Goal: Use online tool/utility: Utilize a website feature to perform a specific function

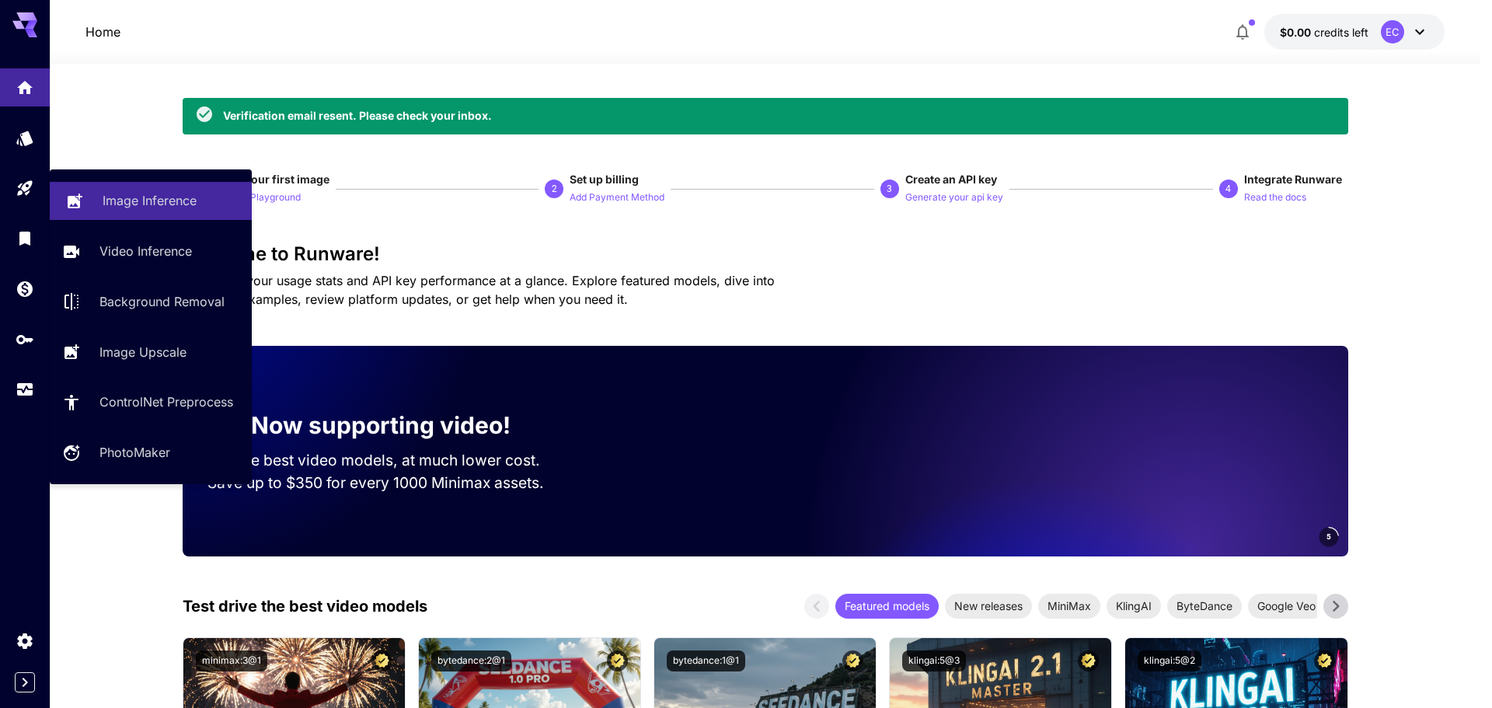
click at [120, 207] on p "Image Inference" at bounding box center [150, 200] width 94 height 19
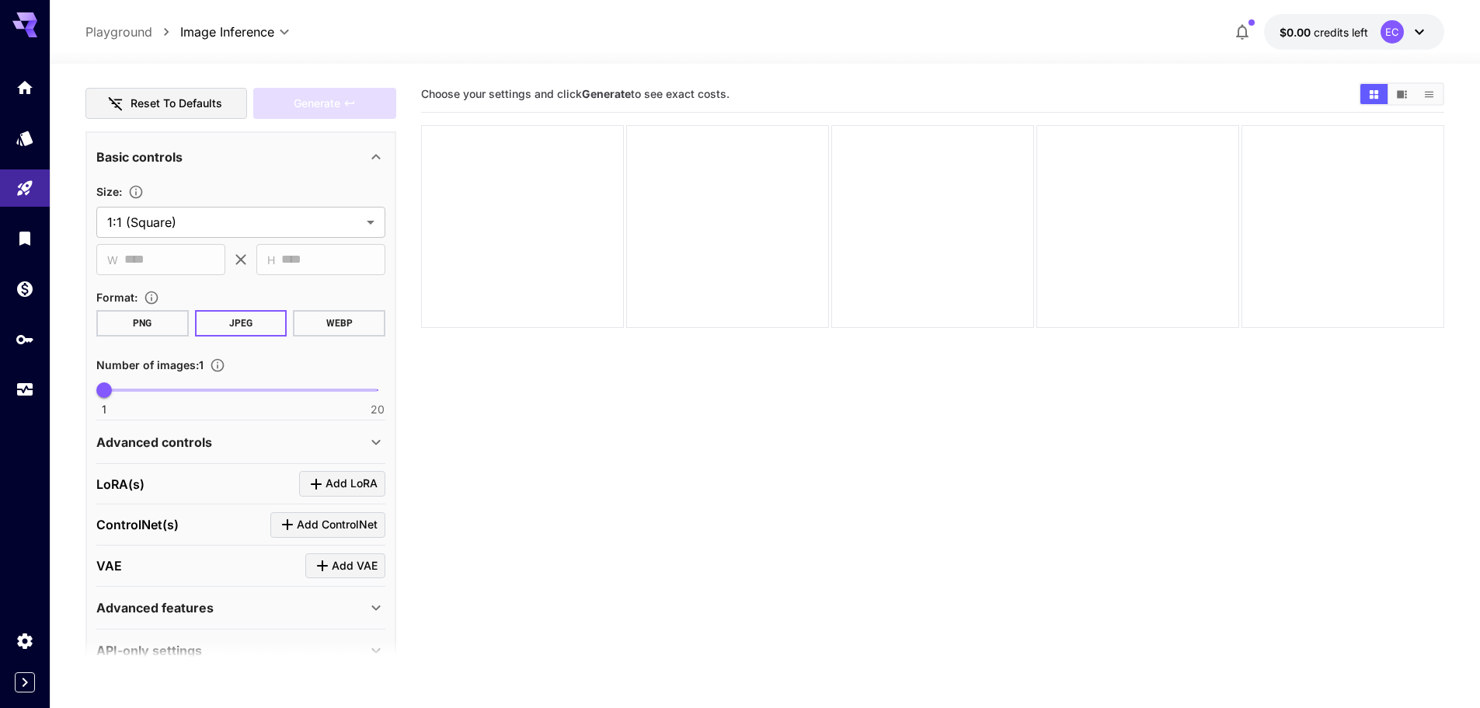
scroll to position [233, 0]
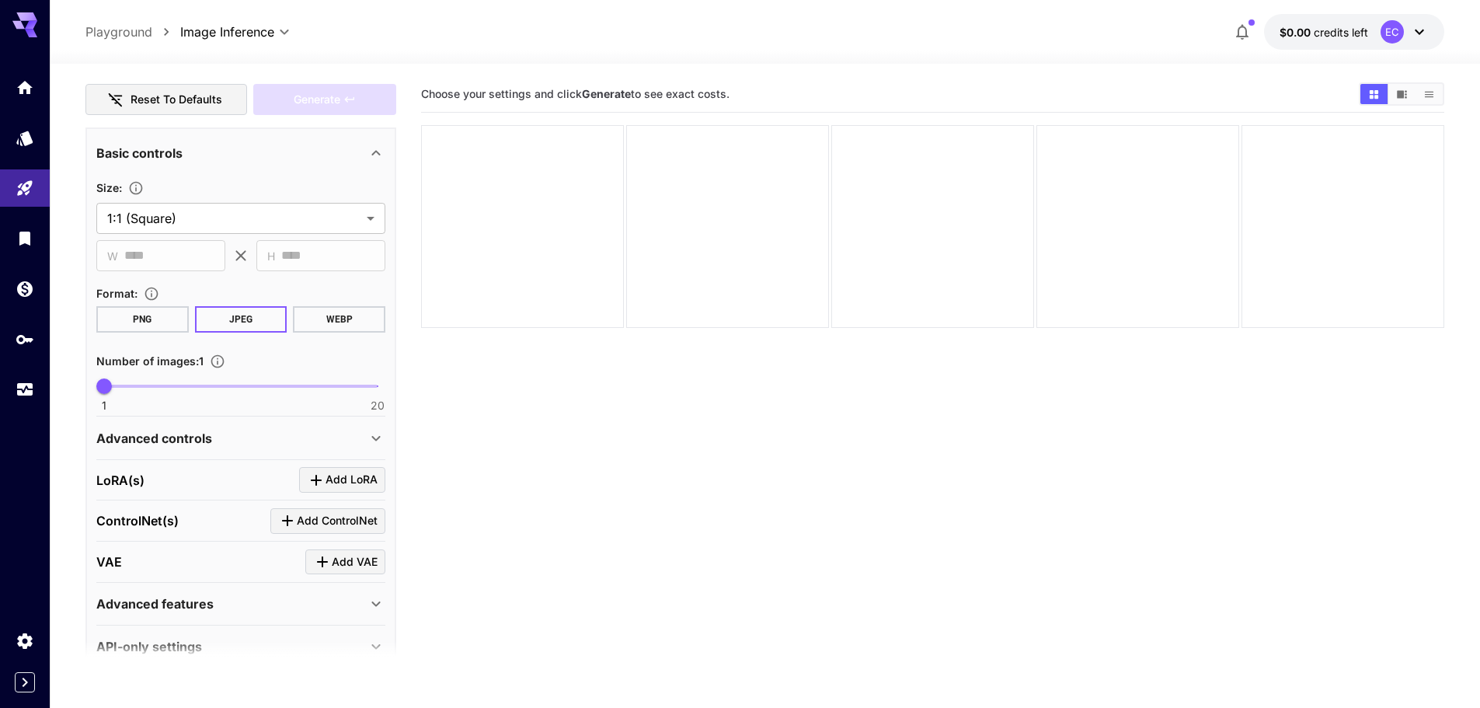
click at [199, 441] on p "Advanced controls" at bounding box center [154, 438] width 116 height 19
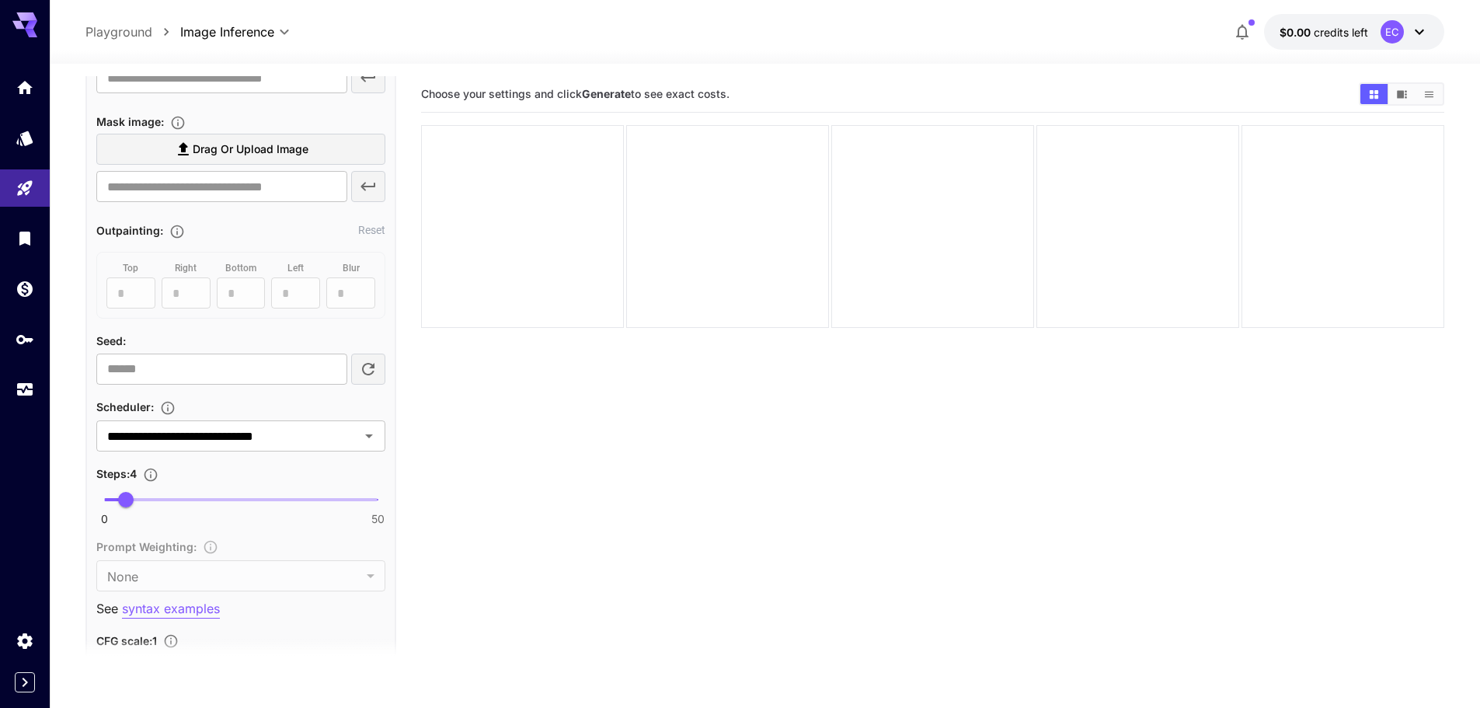
scroll to position [699, 0]
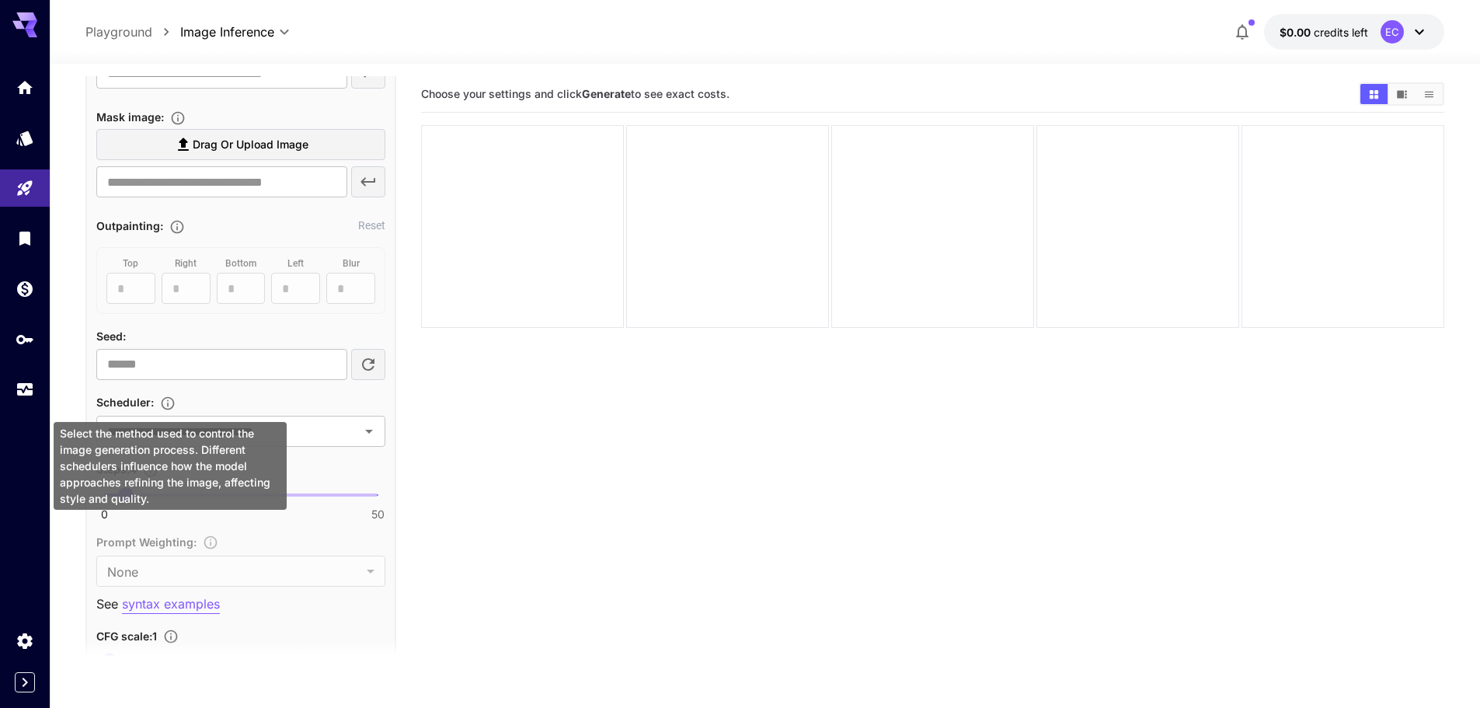
click at [176, 401] on icon "Select the method used to control the image generation process. Different sched…" at bounding box center [168, 404] width 16 height 16
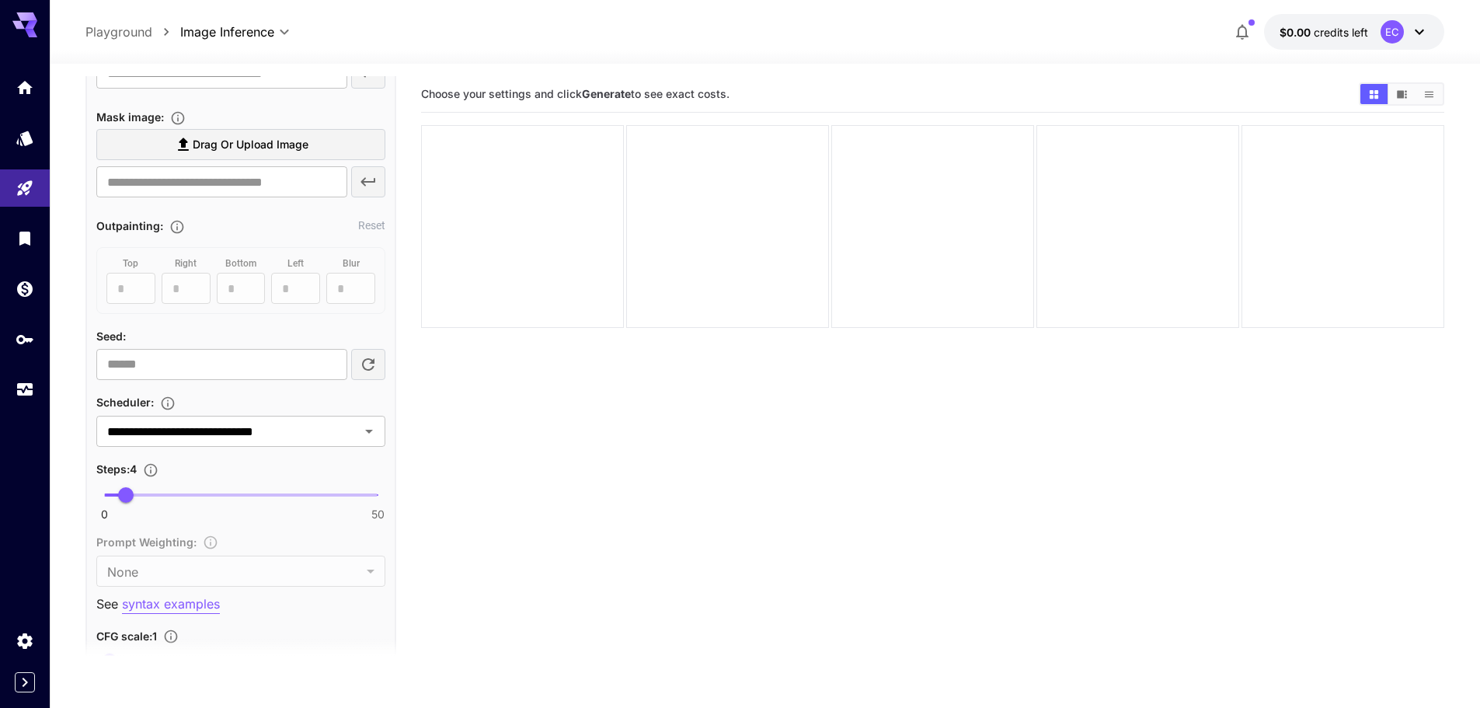
click at [204, 399] on div "Scheduler :" at bounding box center [240, 401] width 289 height 19
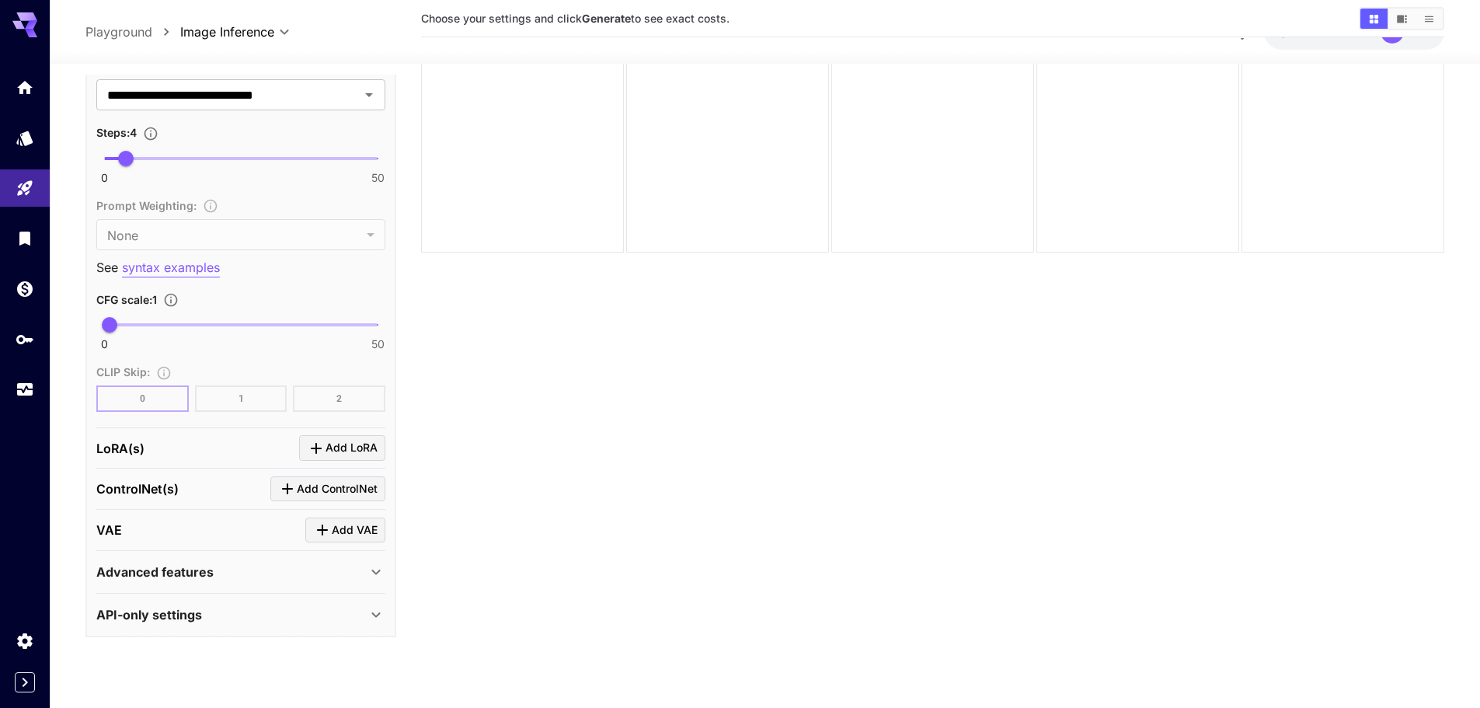
scroll to position [78, 0]
click at [220, 622] on div "API-only settings" at bounding box center [231, 614] width 270 height 19
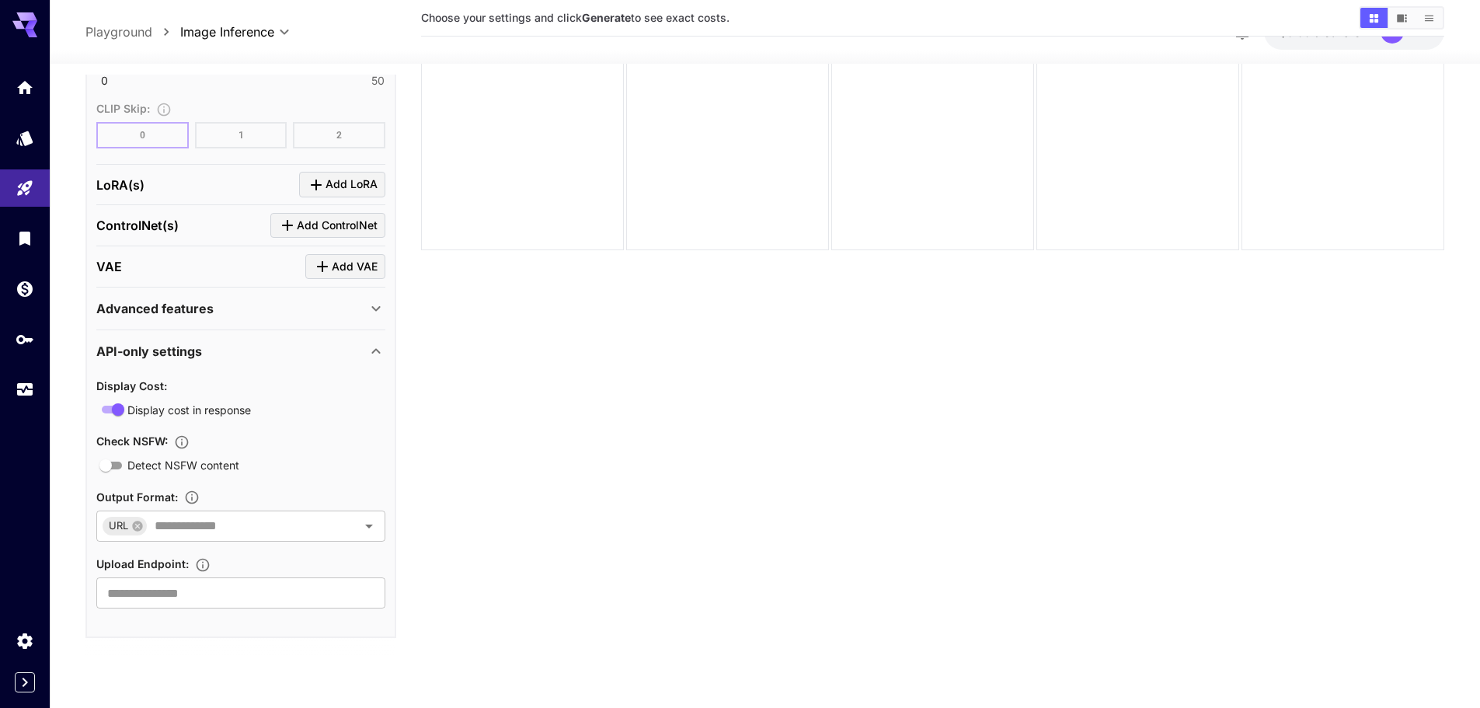
scroll to position [1298, 0]
click at [172, 304] on p "Advanced features" at bounding box center [154, 307] width 117 height 19
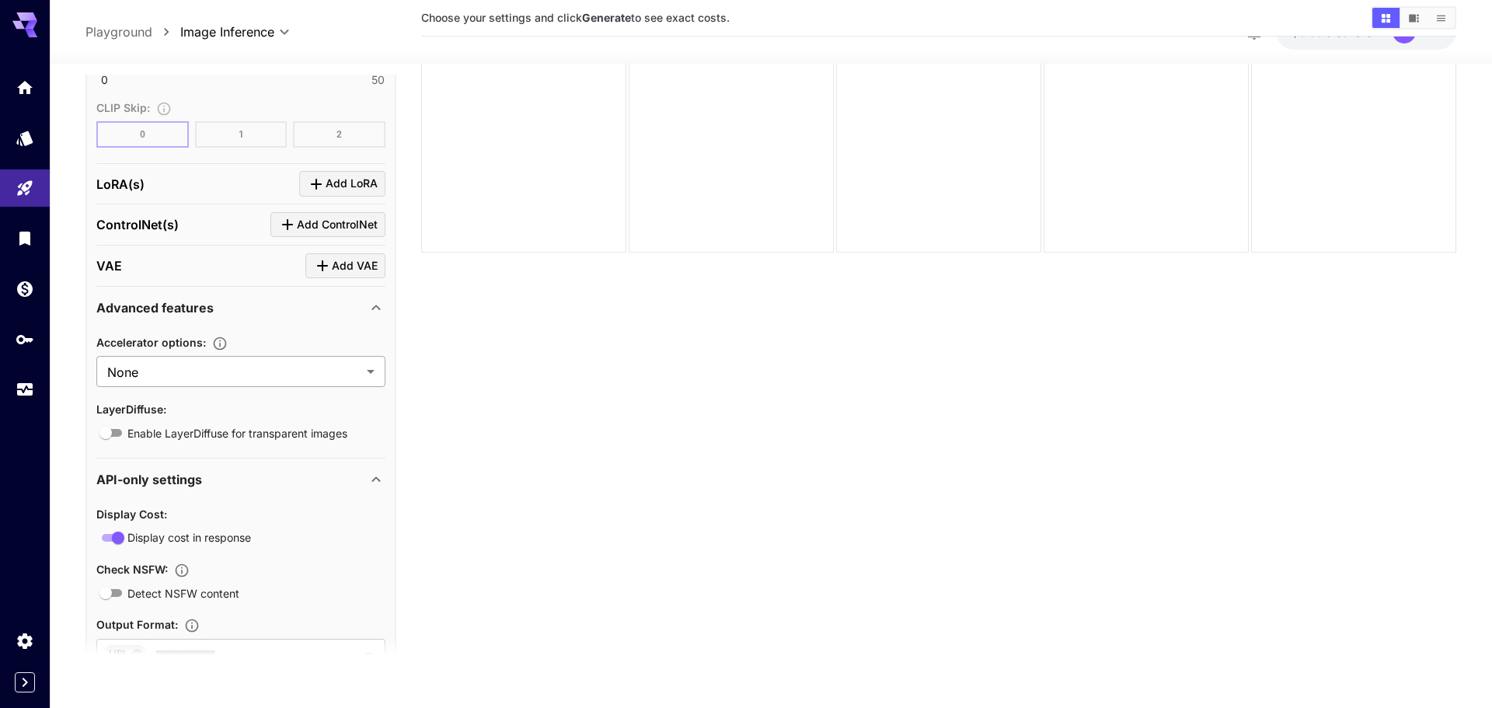
click at [166, 368] on body "**********" at bounding box center [746, 395] width 1492 height 947
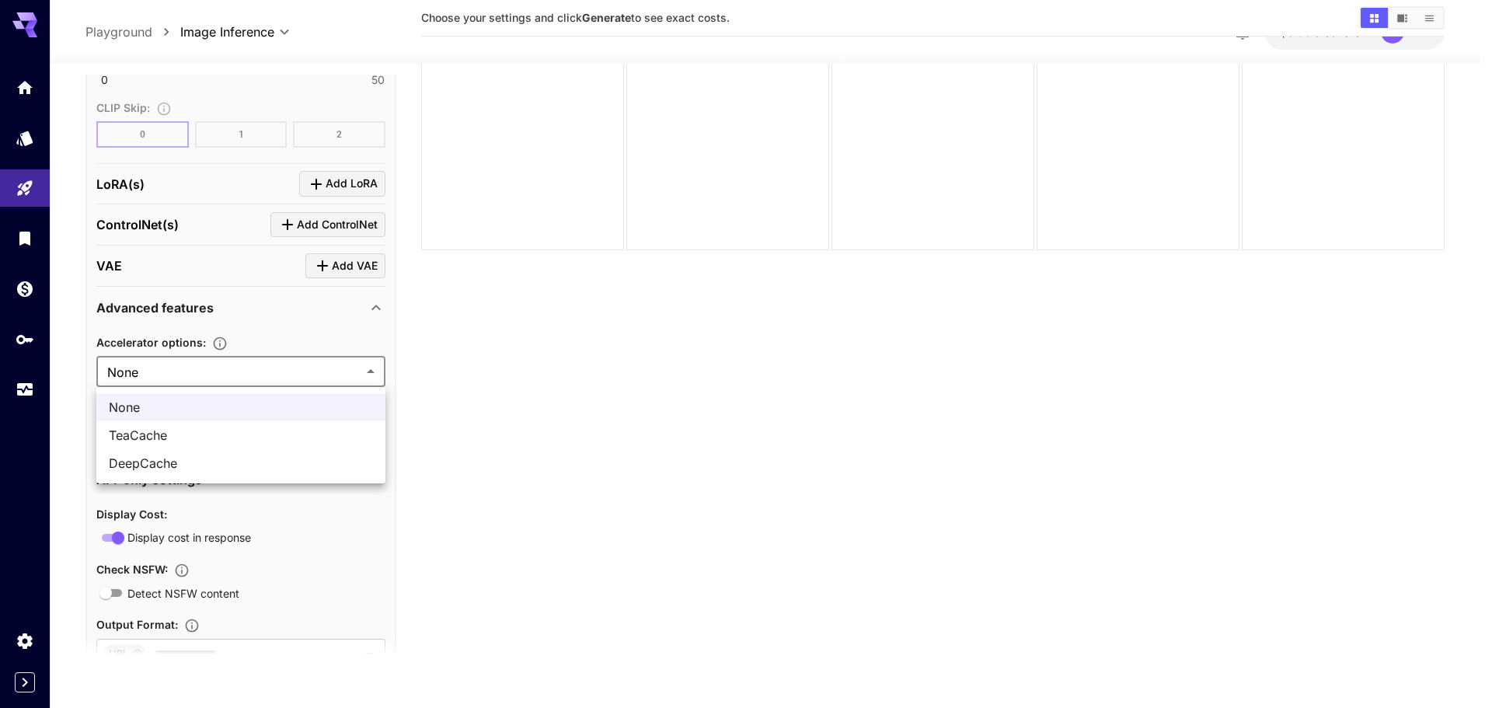
click at [162, 319] on div at bounding box center [746, 354] width 1492 height 708
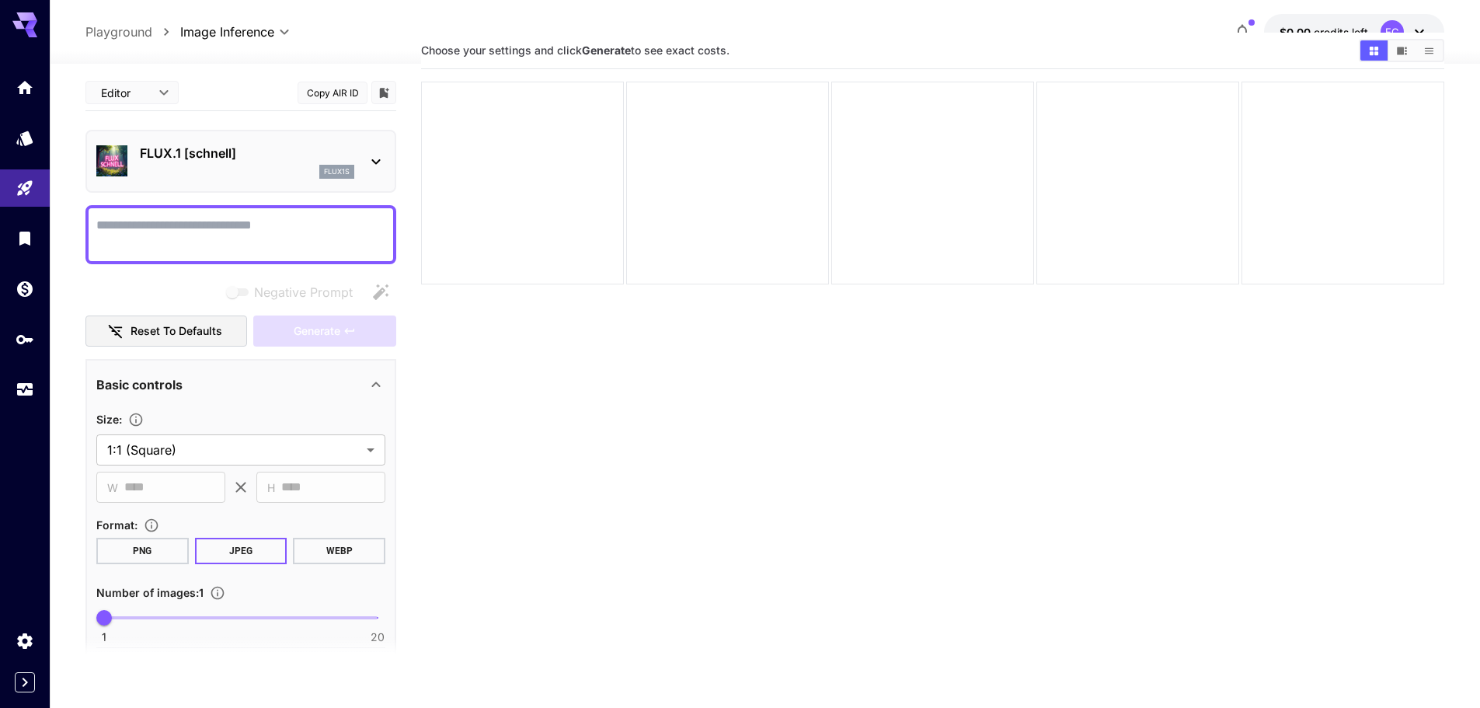
scroll to position [0, 0]
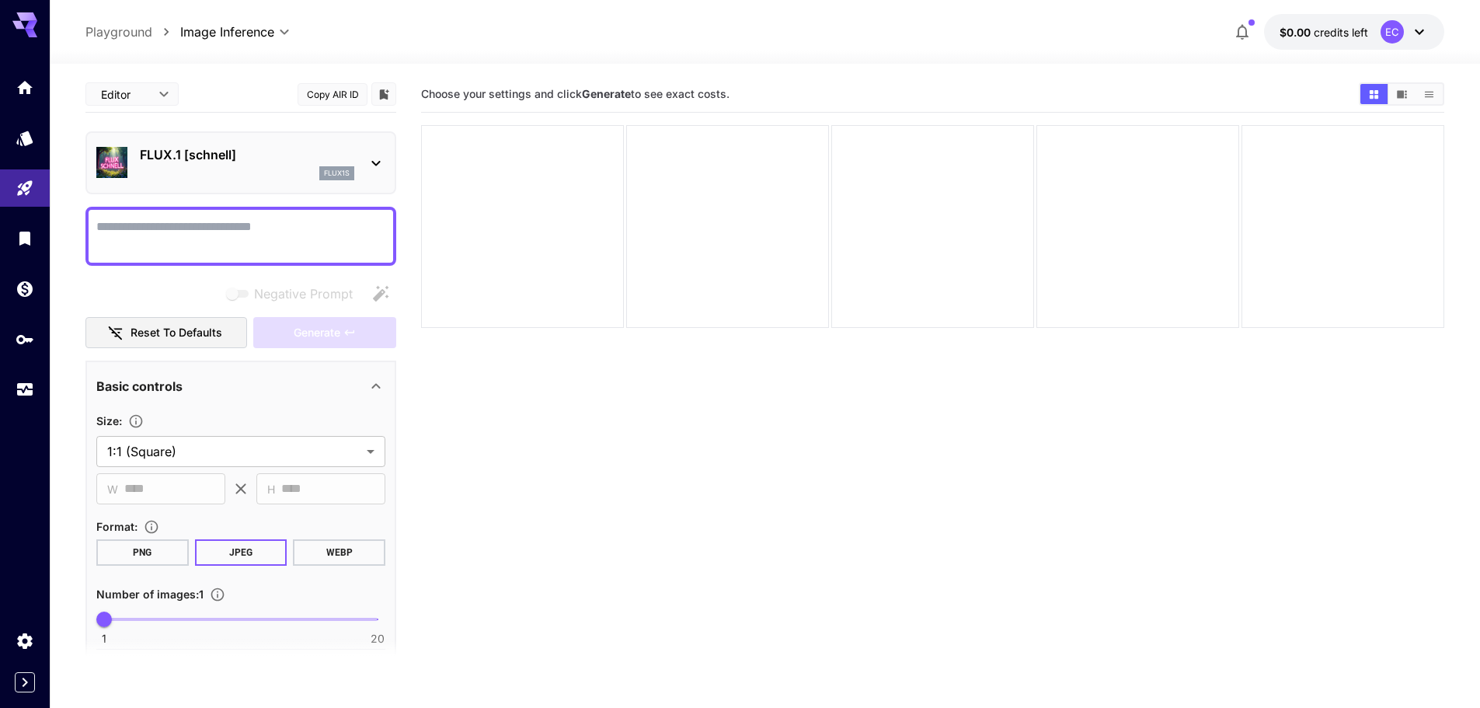
click at [371, 166] on icon at bounding box center [376, 163] width 19 height 19
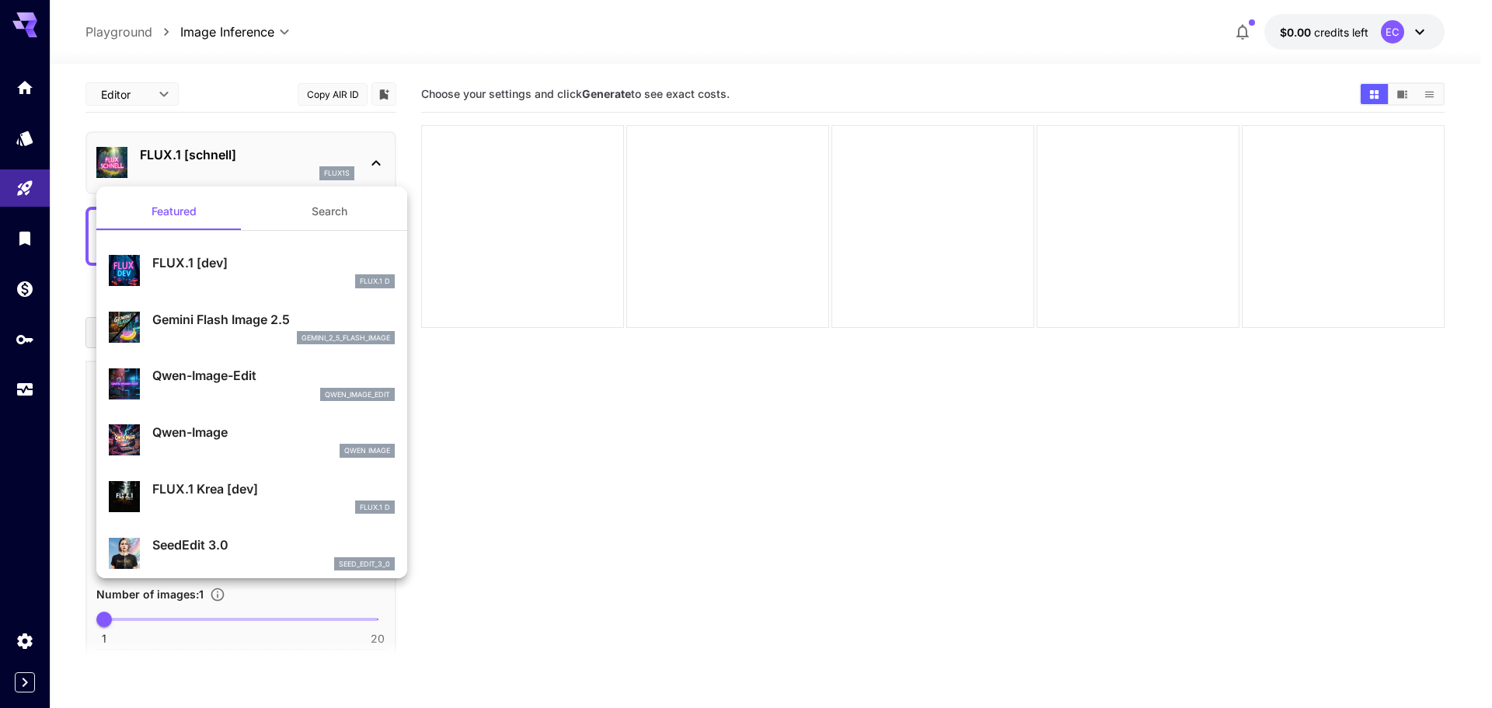
click at [365, 167] on div at bounding box center [746, 354] width 1492 height 708
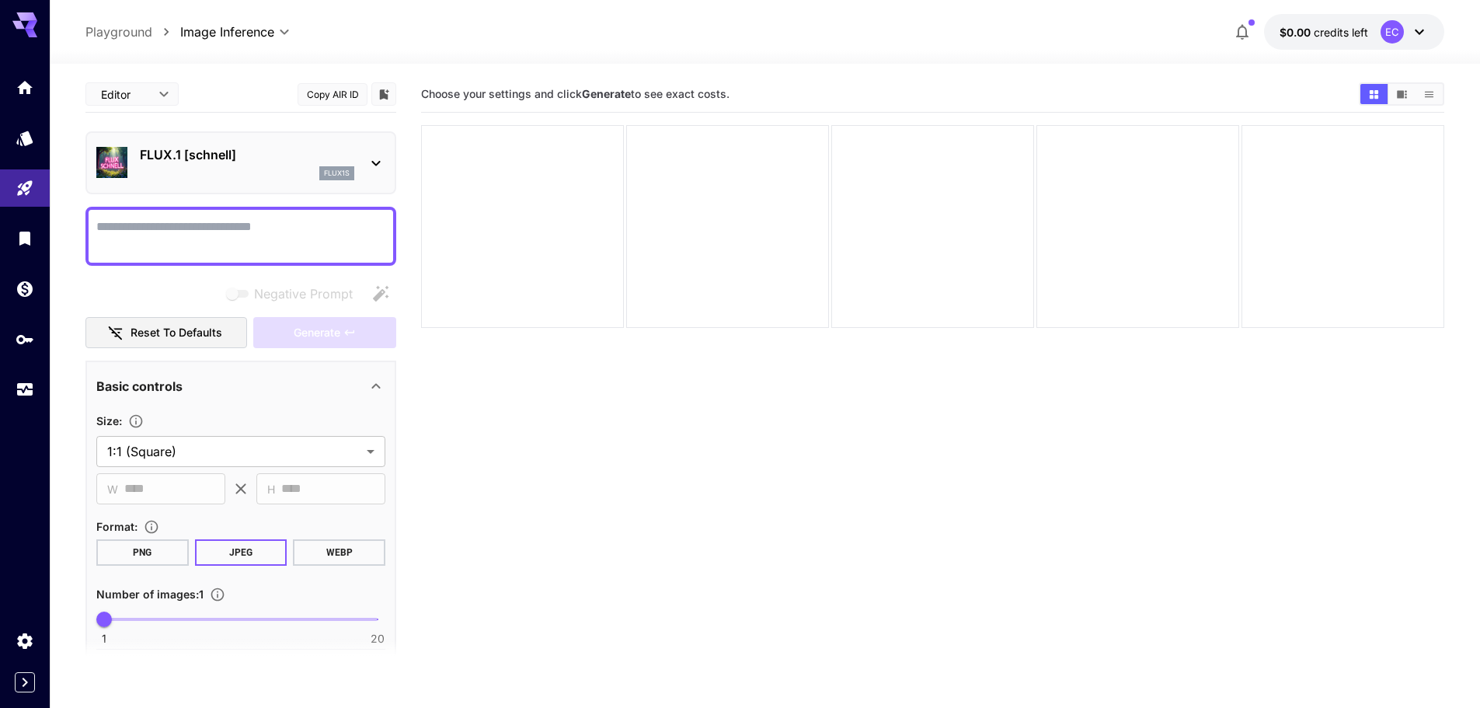
click at [350, 171] on p "flux1s" at bounding box center [337, 173] width 26 height 11
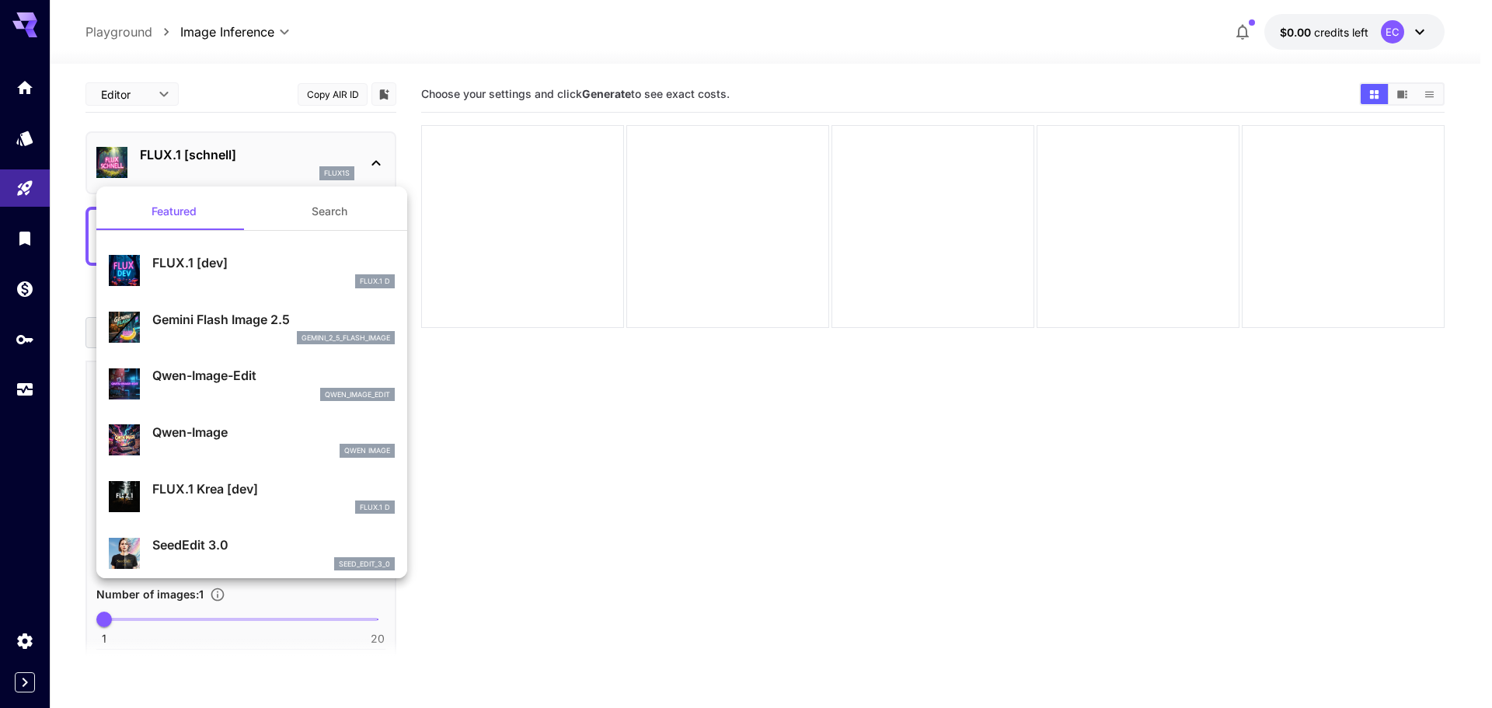
click at [357, 170] on div at bounding box center [746, 354] width 1492 height 708
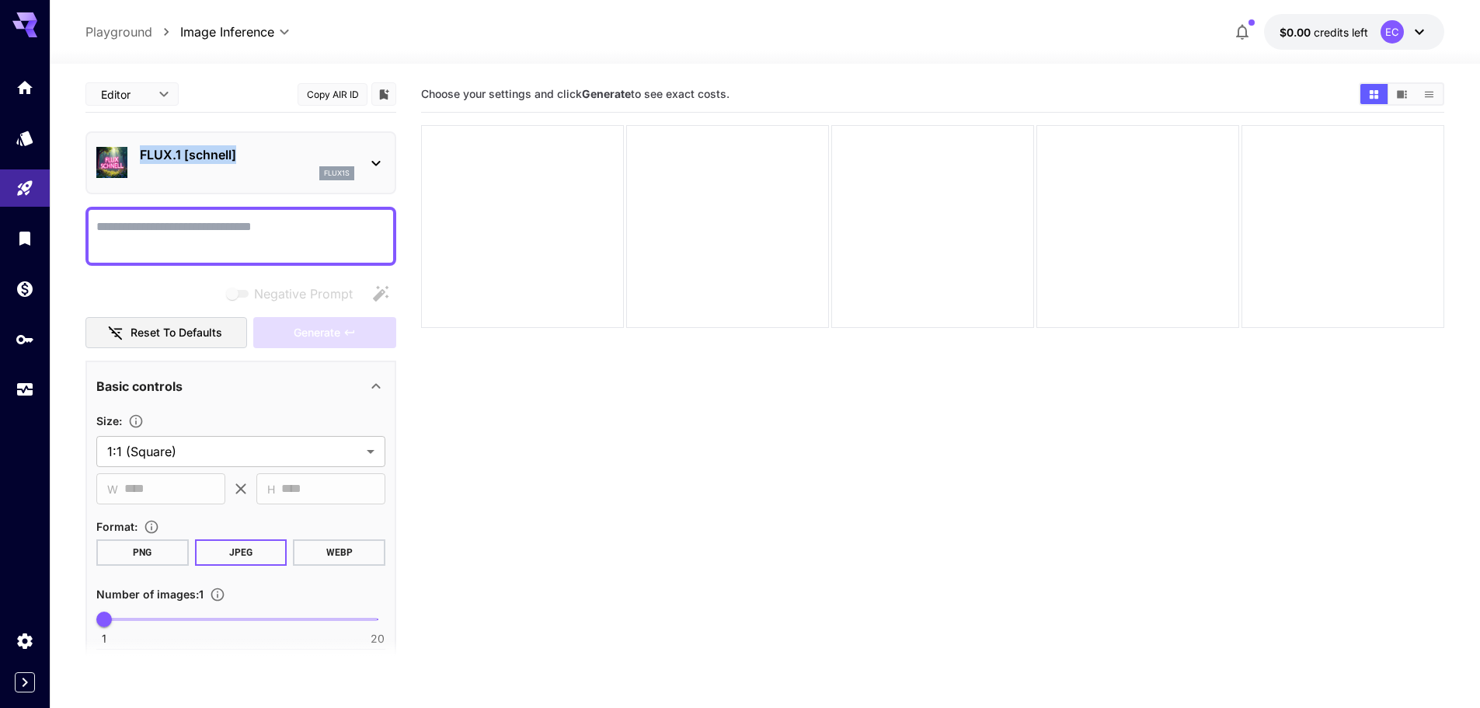
drag, startPoint x: 259, startPoint y: 153, endPoint x: 138, endPoint y: 161, distance: 121.5
click at [138, 161] on div "FLUX.1 [[PERSON_NAME]] flux1s" at bounding box center [240, 162] width 289 height 47
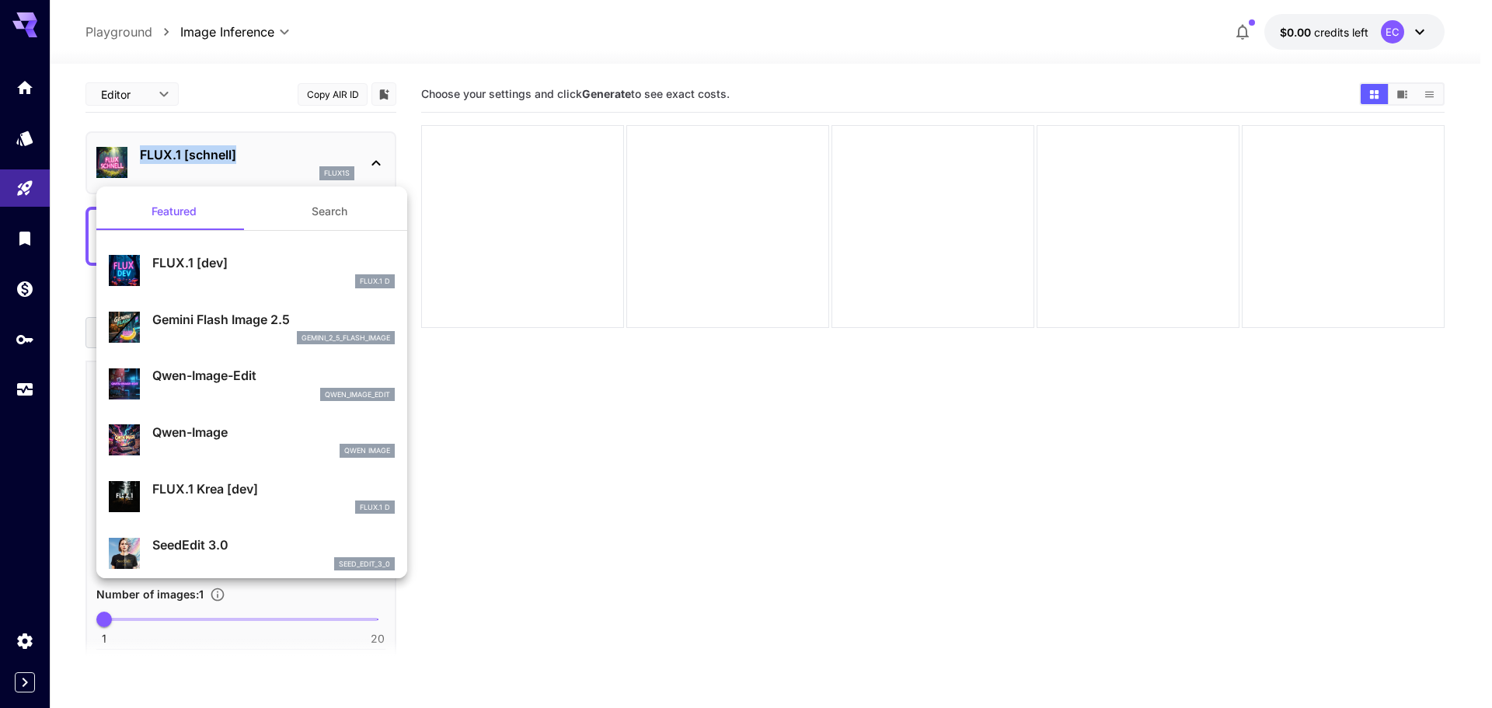
copy p "FLUX.1 [schnell]"
click at [539, 423] on div at bounding box center [746, 354] width 1492 height 708
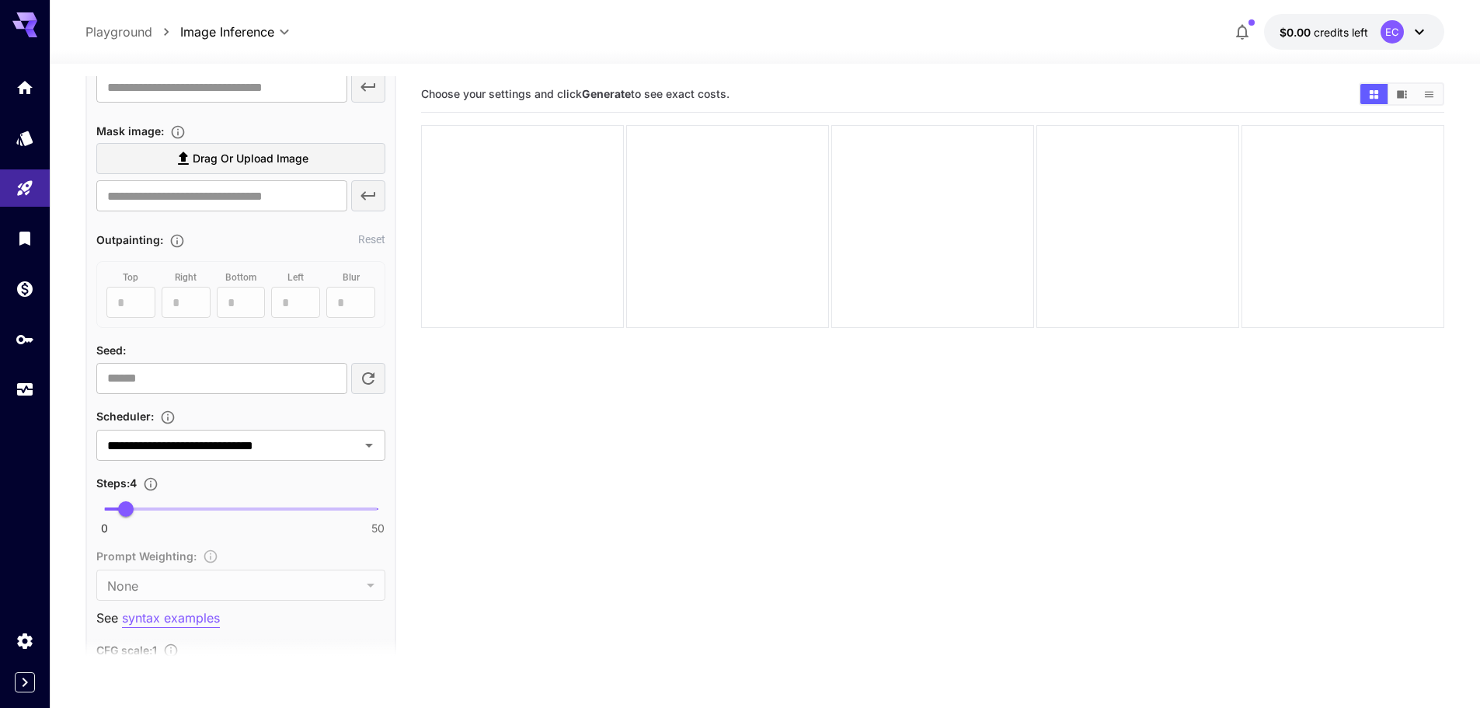
scroll to position [699, 0]
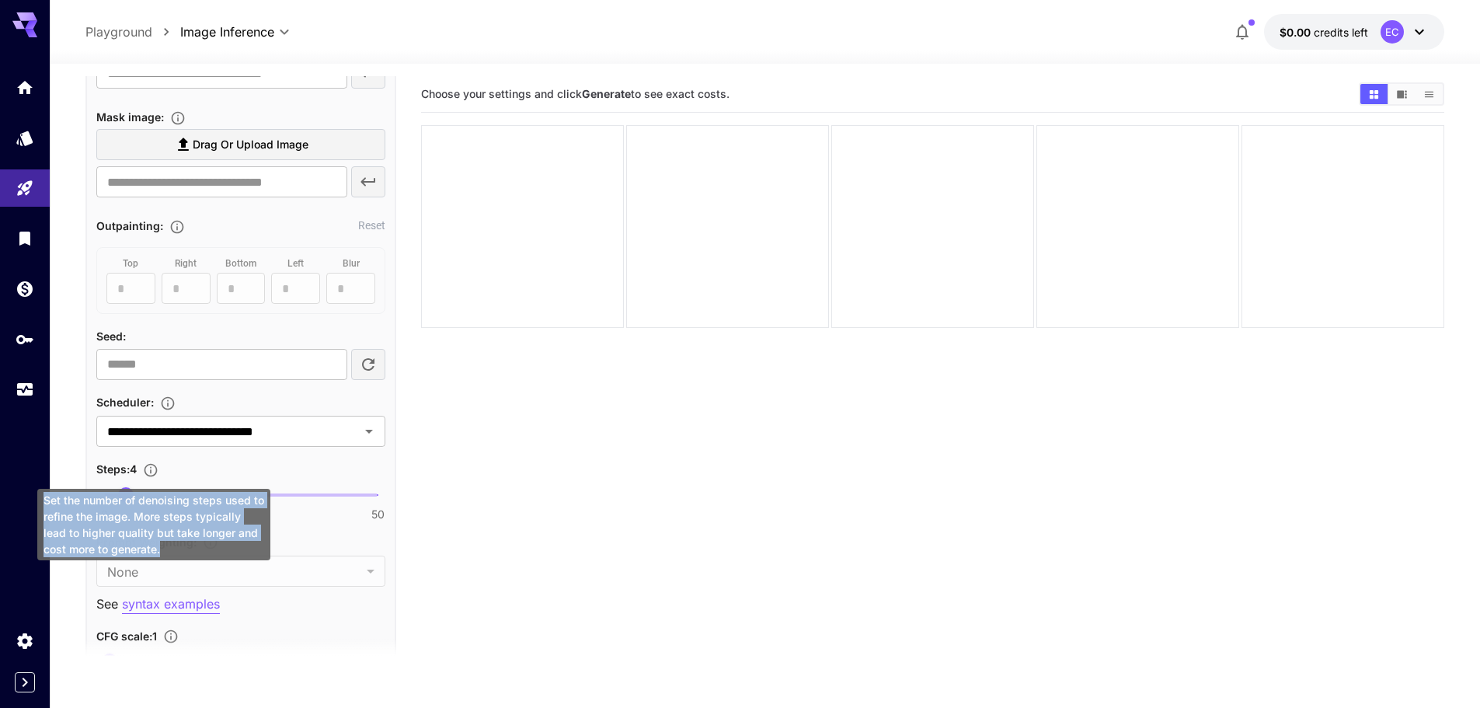
drag, startPoint x: 151, startPoint y: 550, endPoint x: 46, endPoint y: 496, distance: 118.2
click at [46, 496] on div "Set the number of denoising steps used to refine the image. More steps typicall…" at bounding box center [153, 524] width 233 height 71
copy div "Set the number of denoising steps used to refine the image. More steps typicall…"
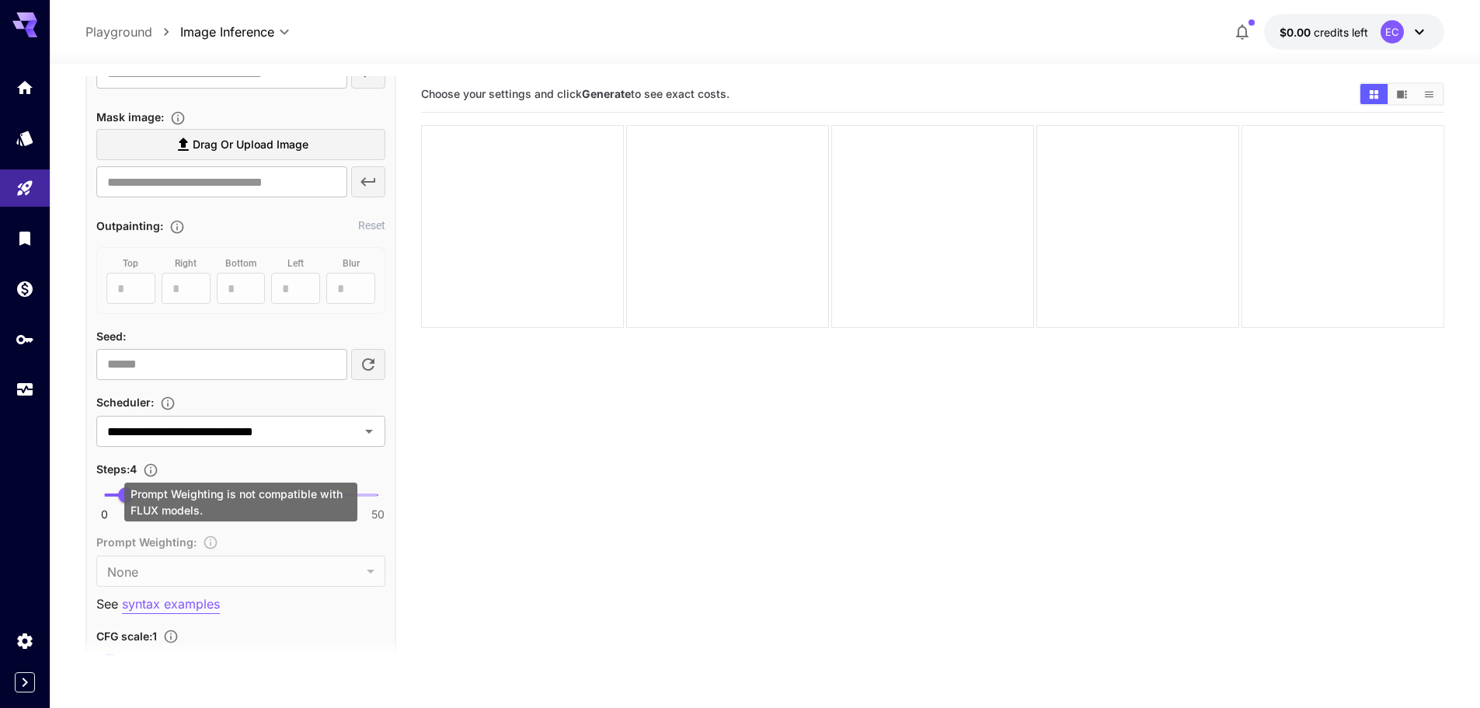
click at [209, 542] on div "Prompt Weighting : None **** ​" at bounding box center [240, 559] width 289 height 54
click at [207, 576] on div "Prompt Weighting : None **** ​" at bounding box center [240, 559] width 289 height 54
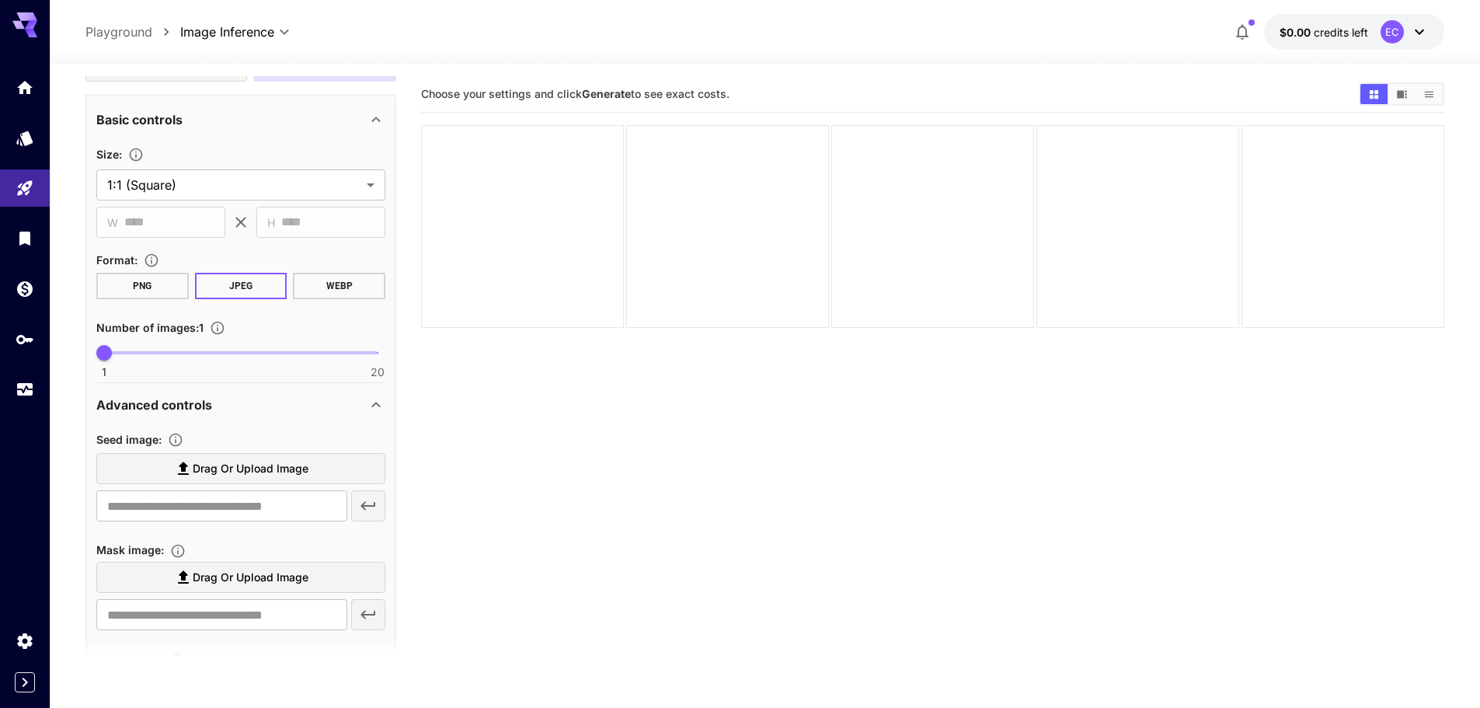
scroll to position [233, 0]
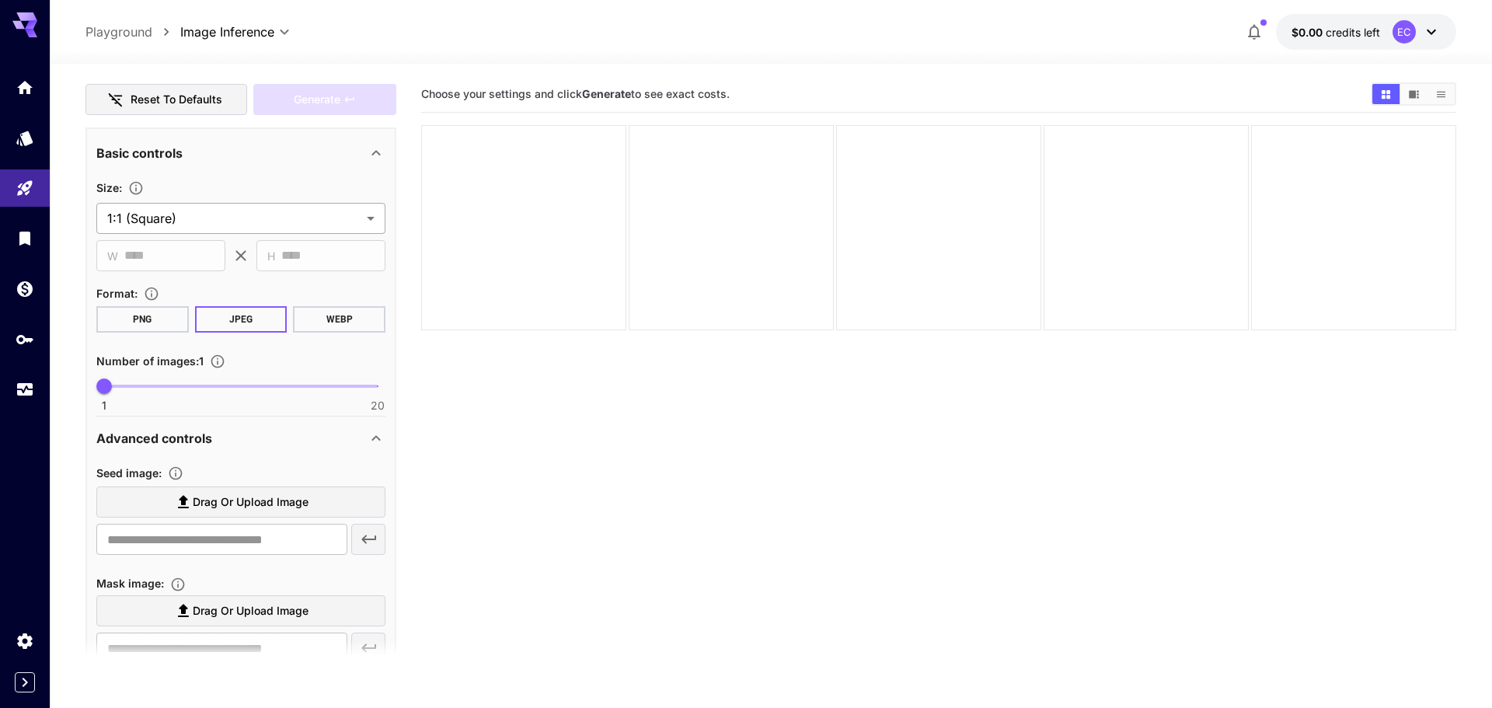
click at [214, 216] on body "**********" at bounding box center [746, 473] width 1492 height 947
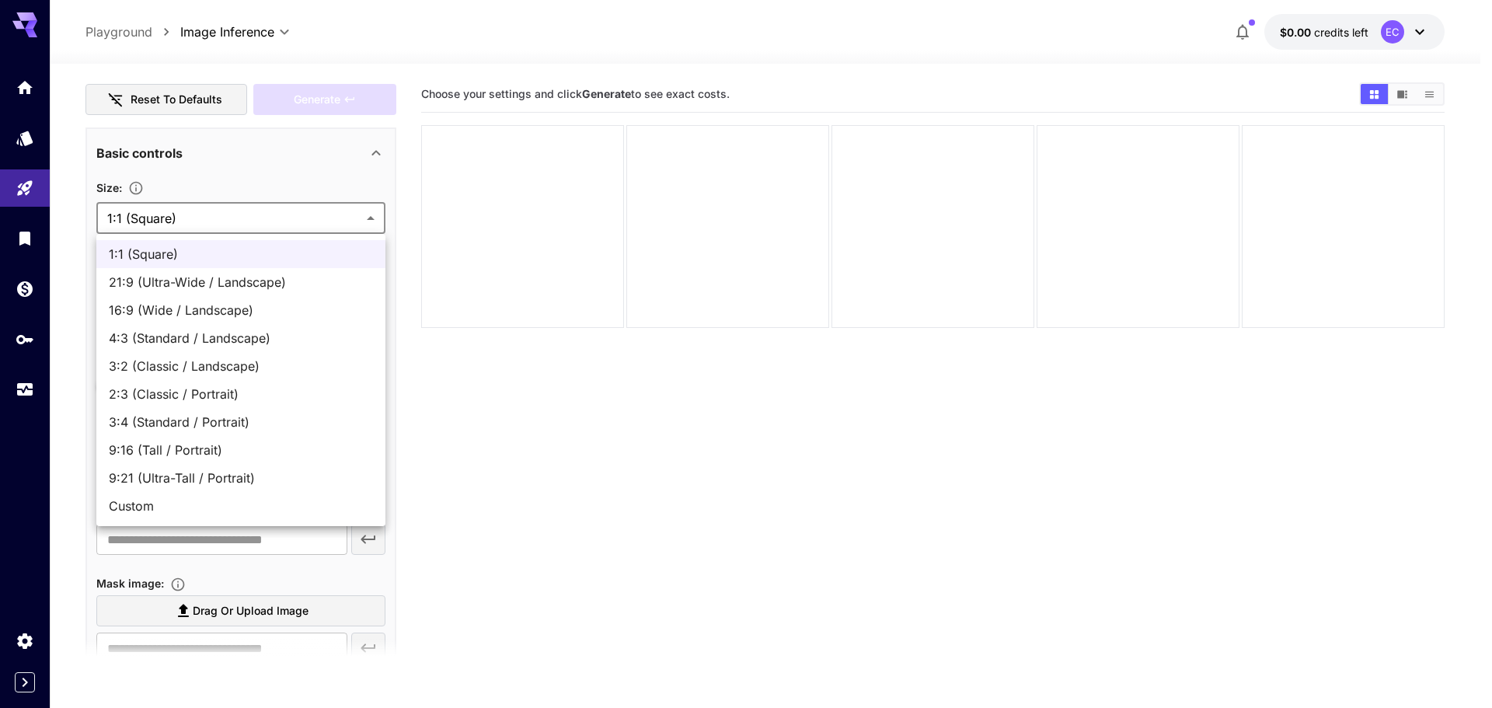
click at [214, 176] on div at bounding box center [746, 354] width 1492 height 708
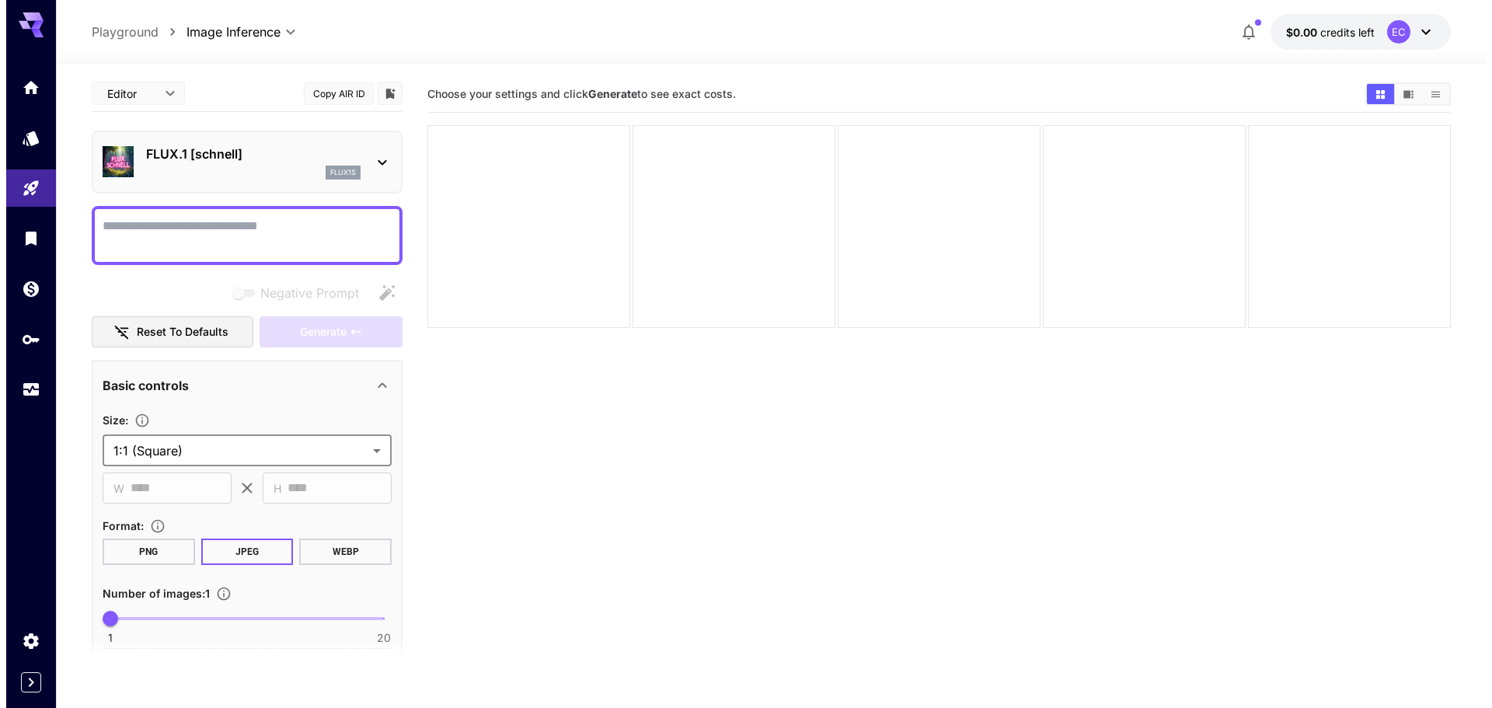
scroll to position [0, 0]
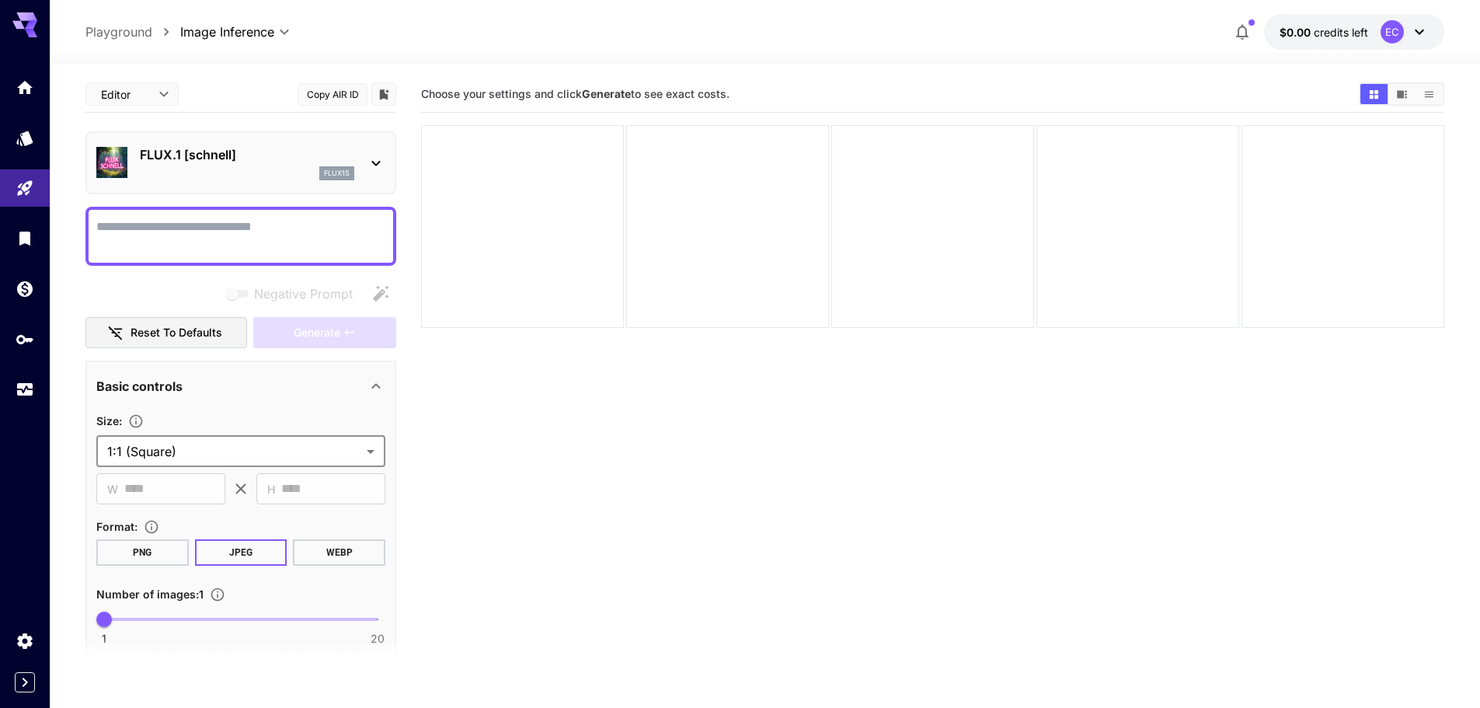
click at [376, 157] on icon at bounding box center [376, 163] width 19 height 19
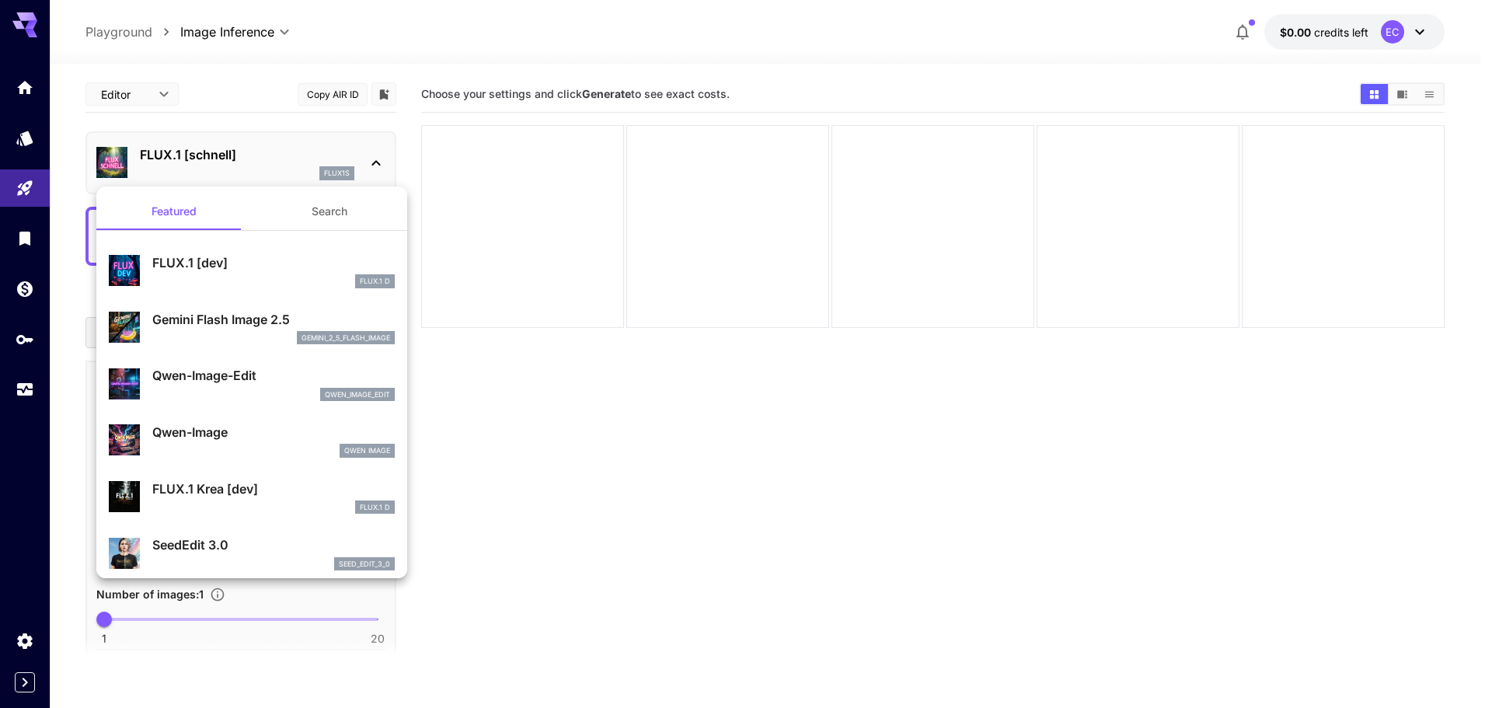
click at [376, 157] on div at bounding box center [746, 354] width 1492 height 708
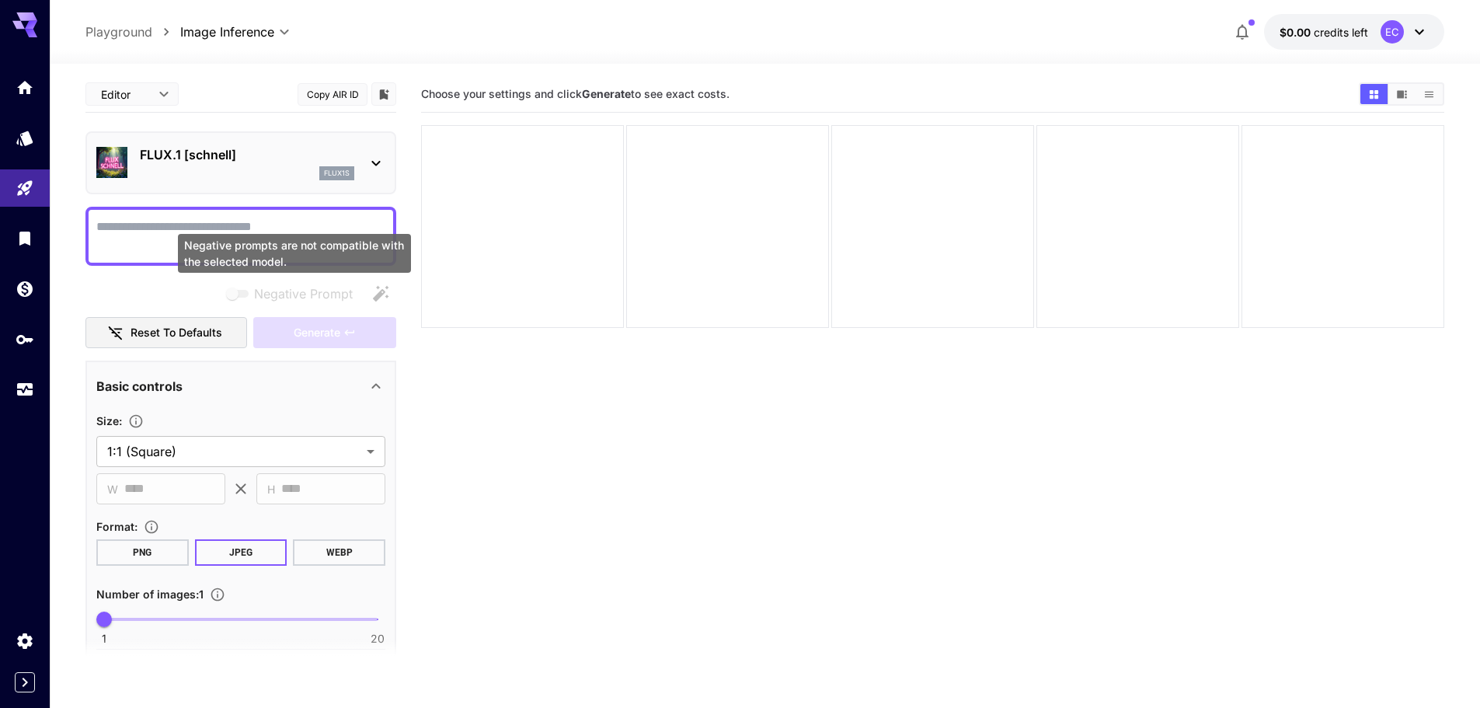
click at [248, 293] on span "Negative prompts are not compatible with the selected model." at bounding box center [238, 294] width 20 height 8
click at [239, 294] on span "Negative prompts are not compatible with the selected model." at bounding box center [238, 294] width 20 height 8
click at [222, 333] on button "Reset to defaults" at bounding box center [166, 333] width 162 height 32
click at [359, 331] on div "Generate" at bounding box center [324, 333] width 143 height 32
click at [237, 173] on div "flux1s" at bounding box center [247, 173] width 214 height 14
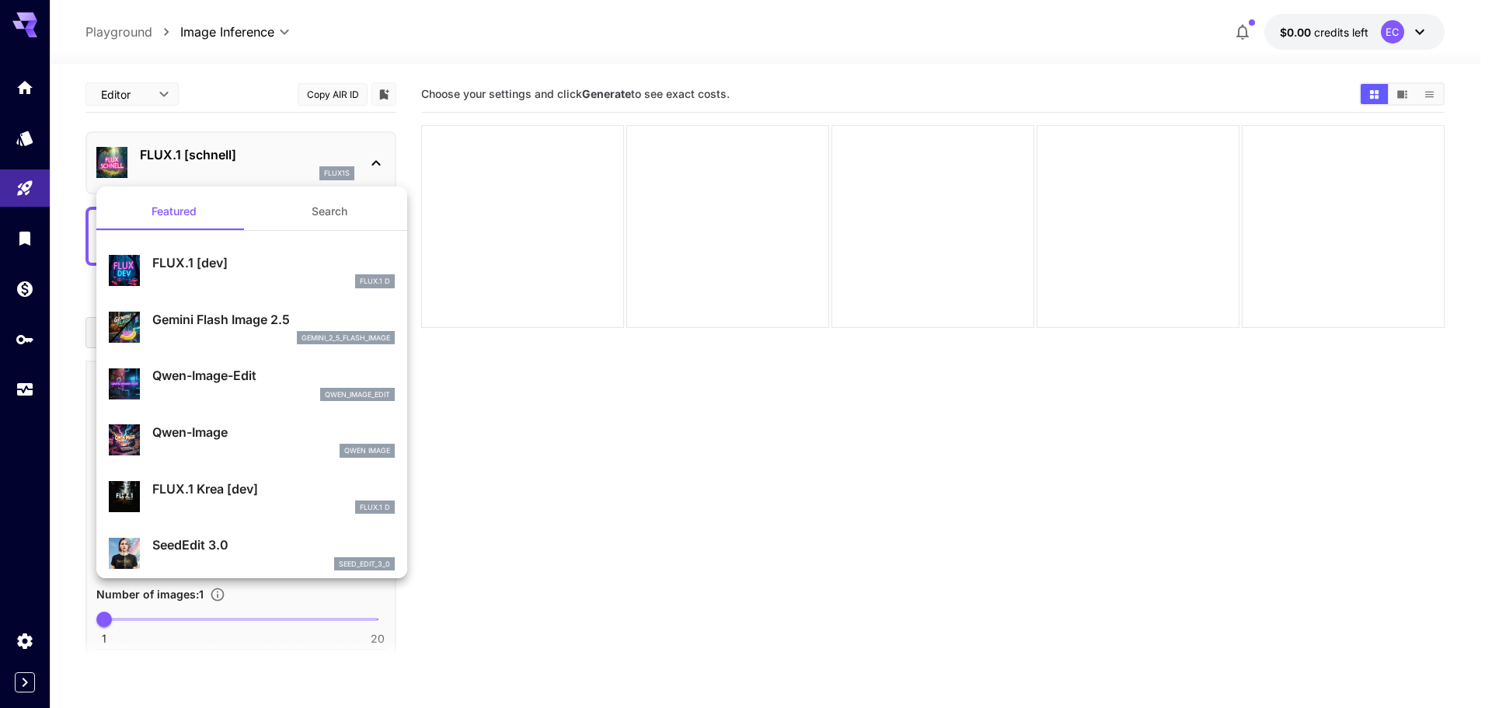
click at [260, 493] on p "FLUX.1 Krea [dev]" at bounding box center [273, 488] width 242 height 19
type input "**"
type input "***"
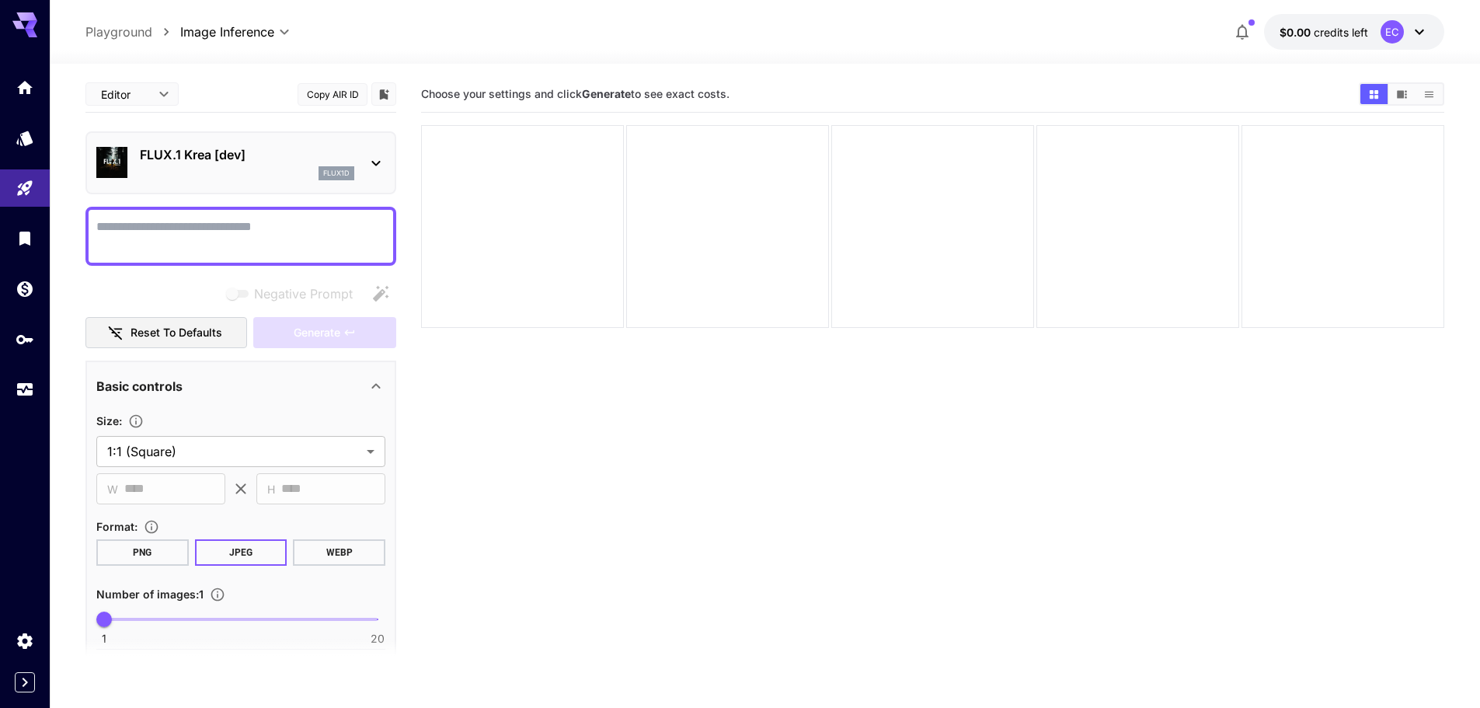
click at [252, 165] on div "FLUX.1 Krea [dev] flux1d" at bounding box center [247, 162] width 214 height 35
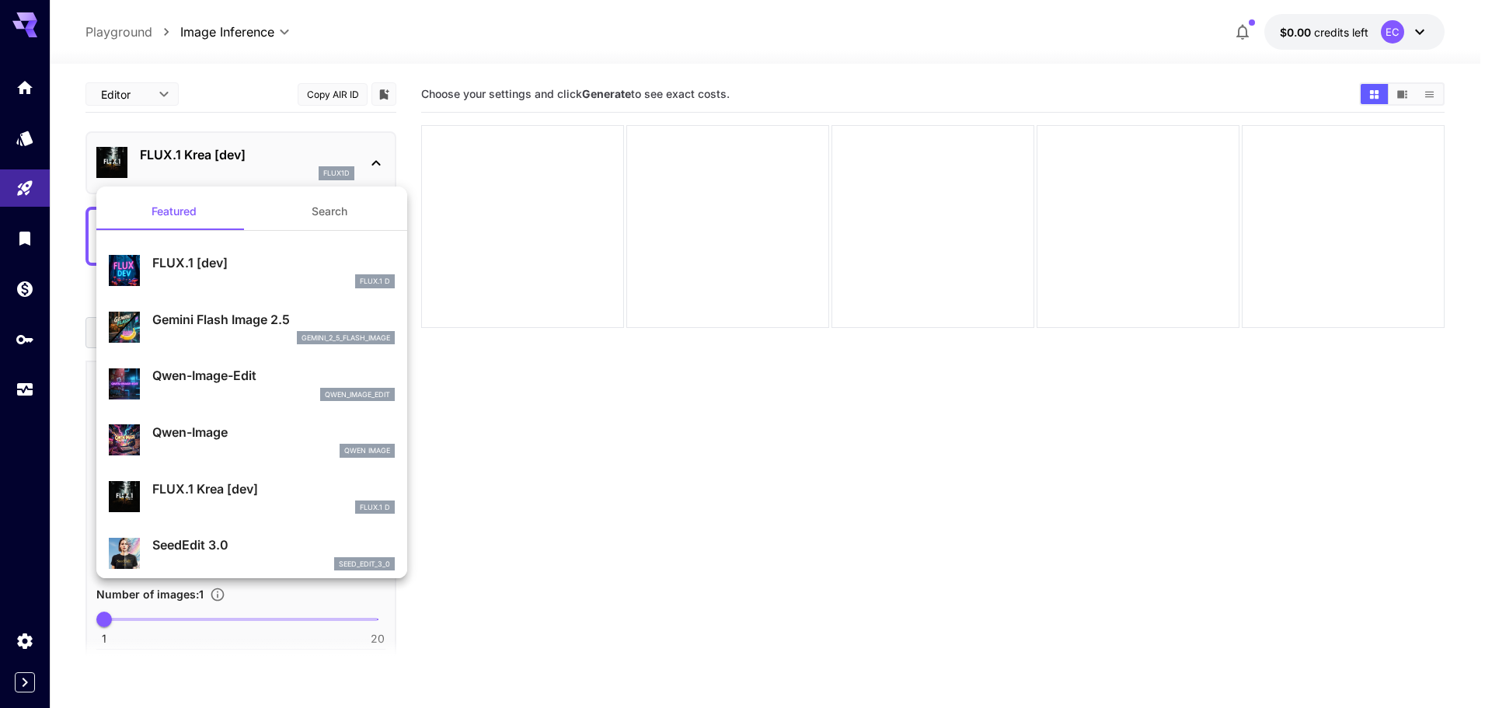
click at [267, 274] on div "FLUX.1 D" at bounding box center [273, 281] width 242 height 14
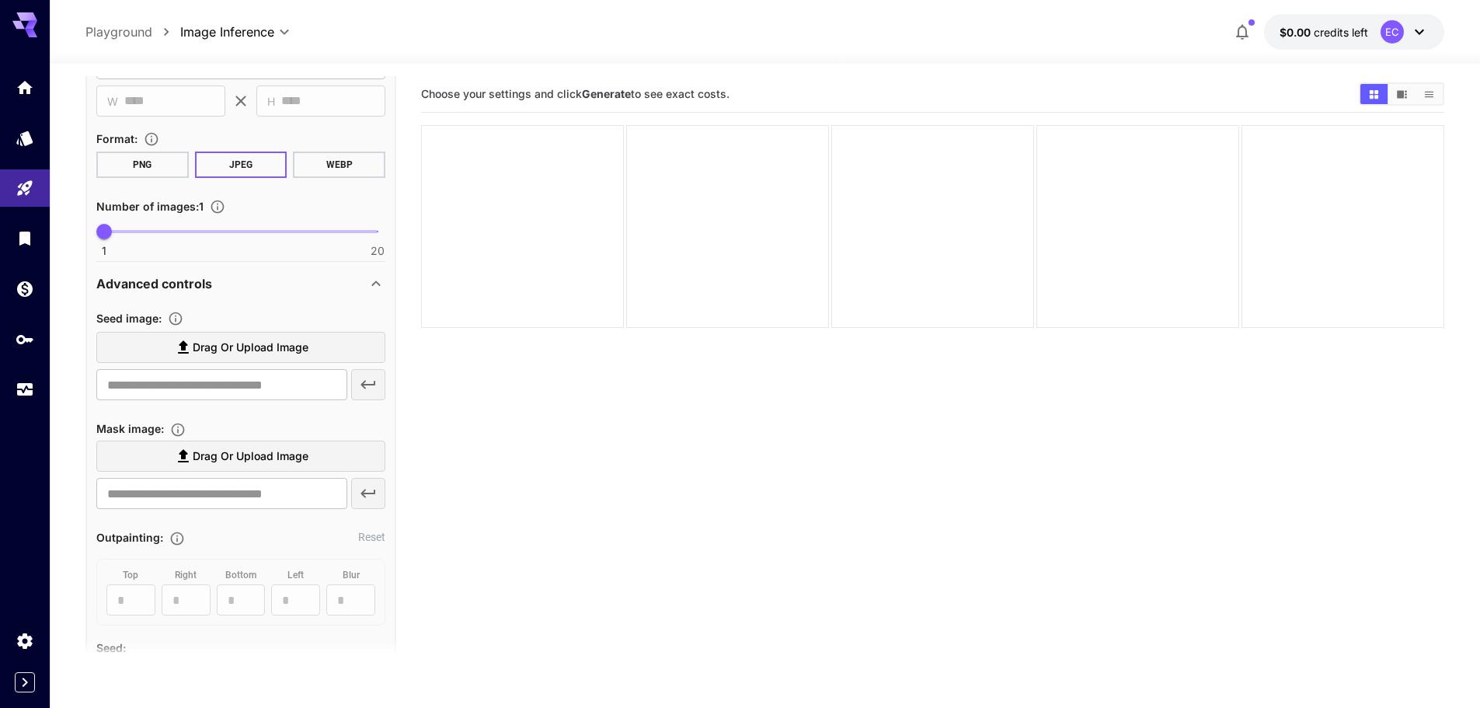
scroll to position [389, 0]
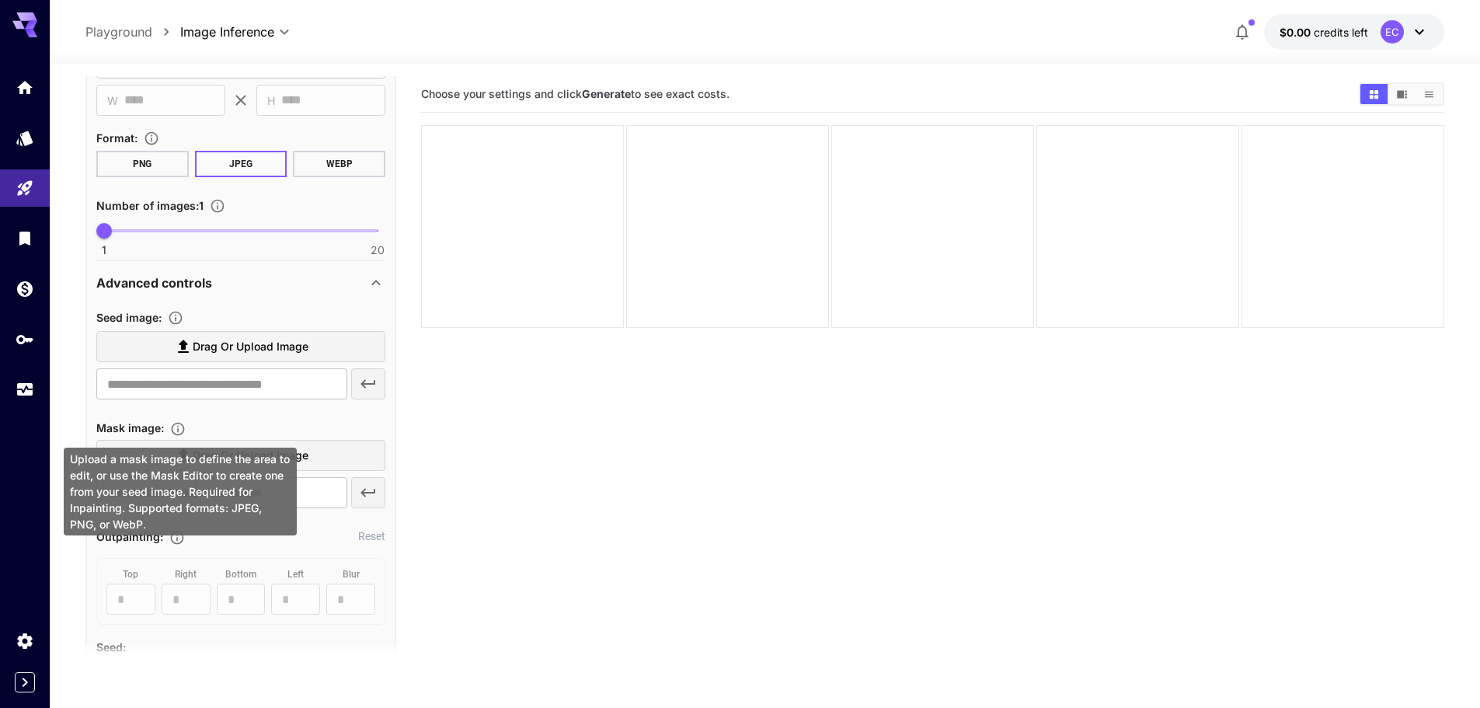
click at [179, 428] on icon "Upload a mask image to define the area to edit, or use the Mask Editor to creat…" at bounding box center [178, 429] width 16 height 16
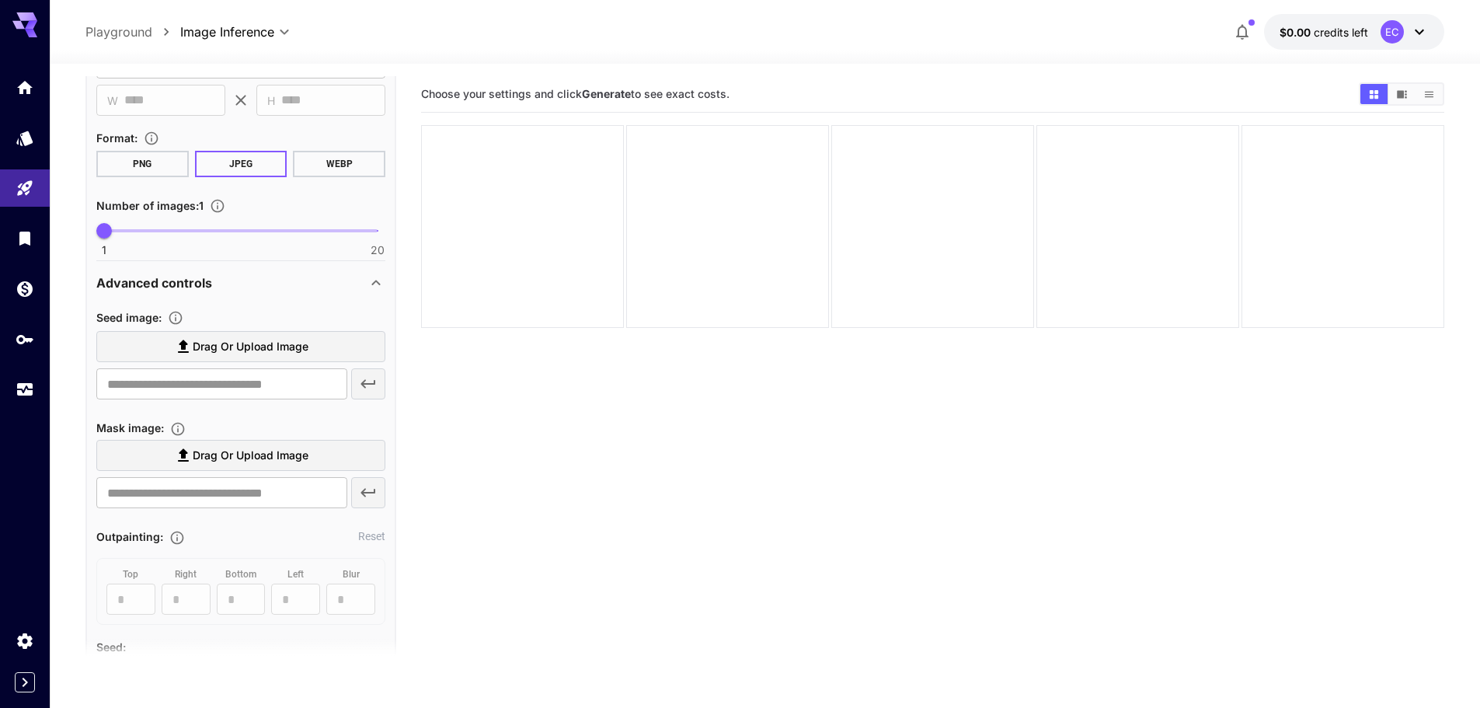
click at [213, 289] on div "Advanced controls" at bounding box center [231, 283] width 270 height 19
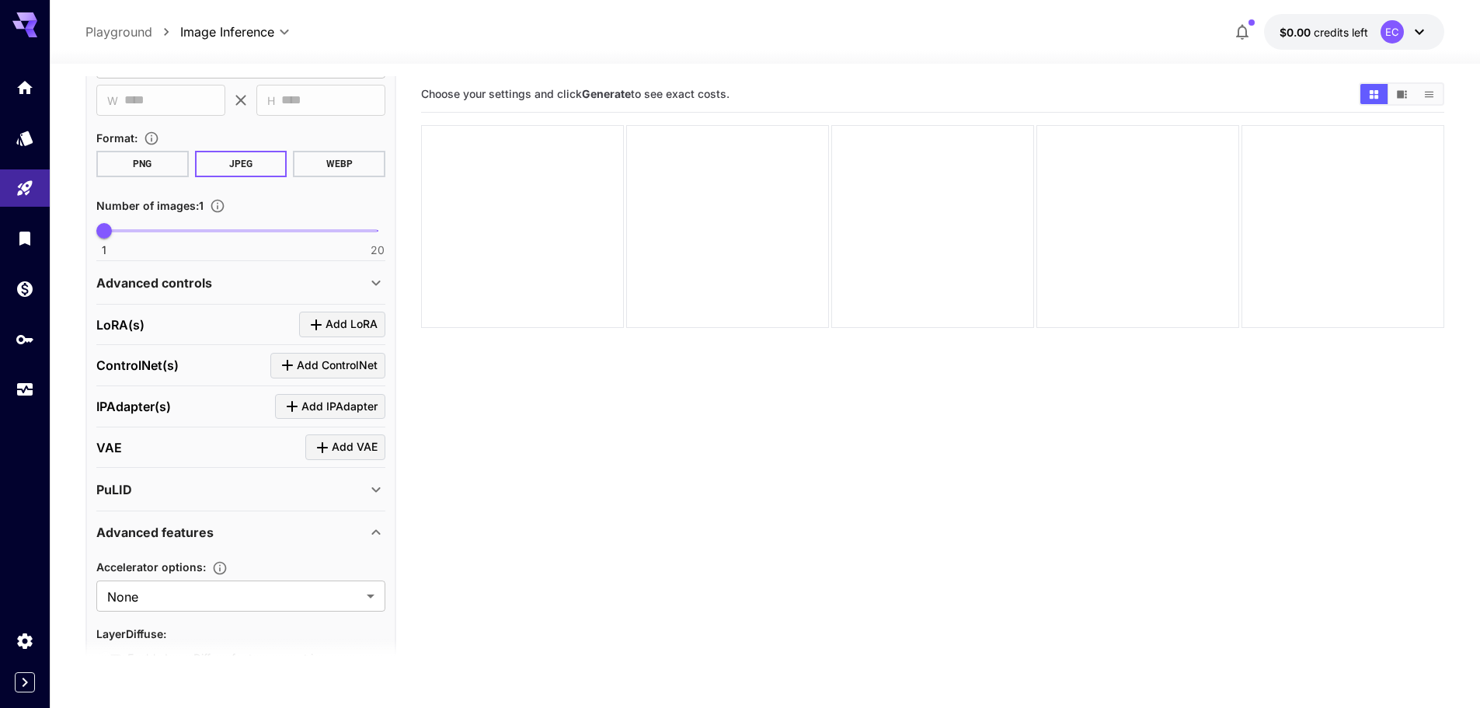
scroll to position [466, 0]
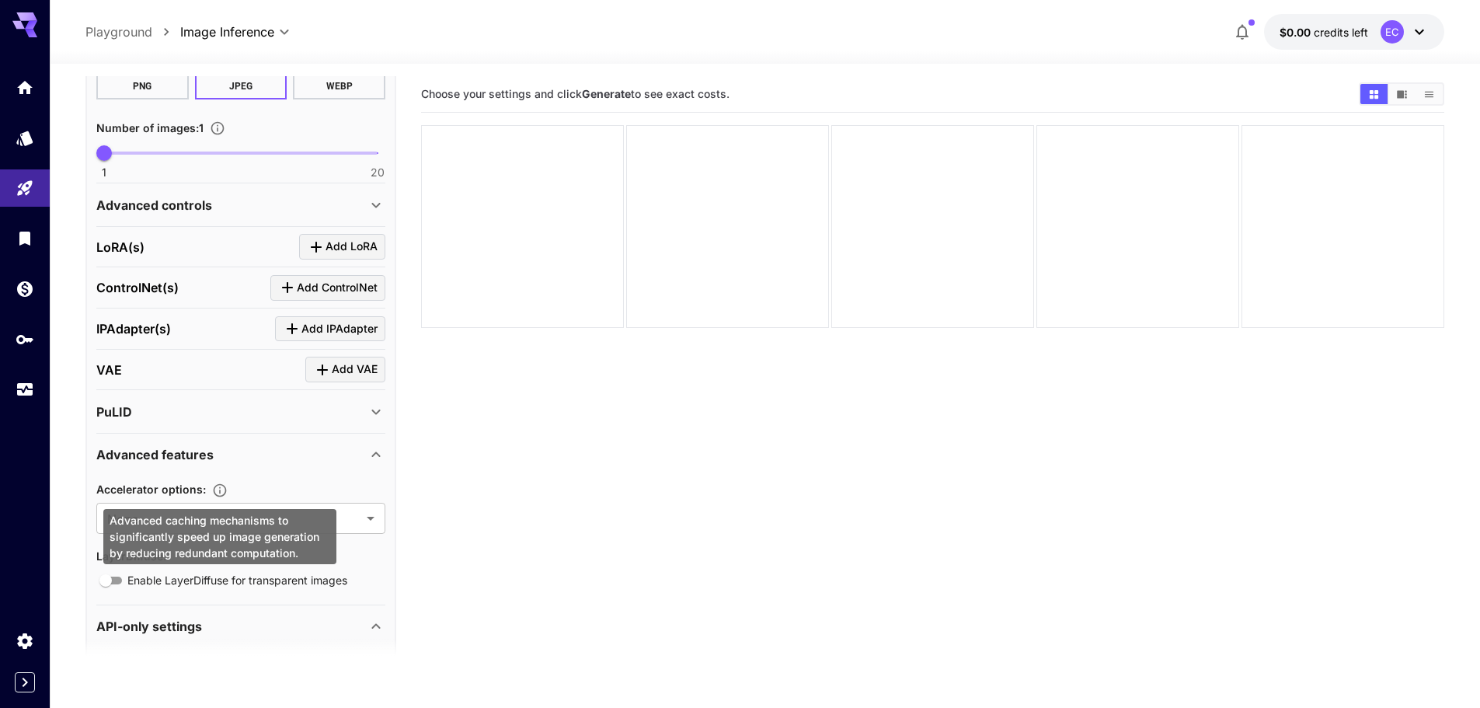
click at [226, 520] on div "Advanced caching mechanisms to significantly speed up image generation by reduc…" at bounding box center [219, 536] width 233 height 55
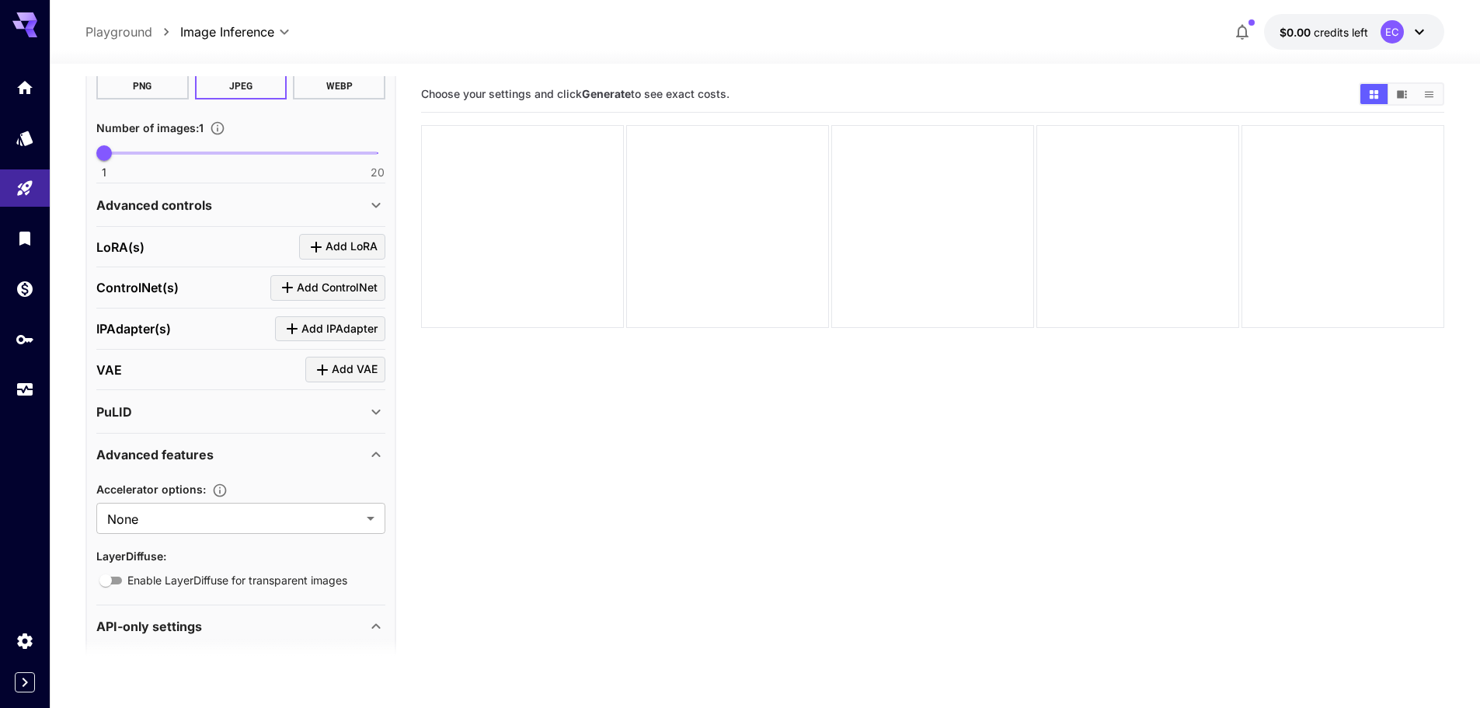
click at [473, 516] on section "Choose your settings and click Generate to see exact costs." at bounding box center [932, 430] width 1023 height 708
click at [371, 522] on body "**********" at bounding box center [740, 473] width 1480 height 947
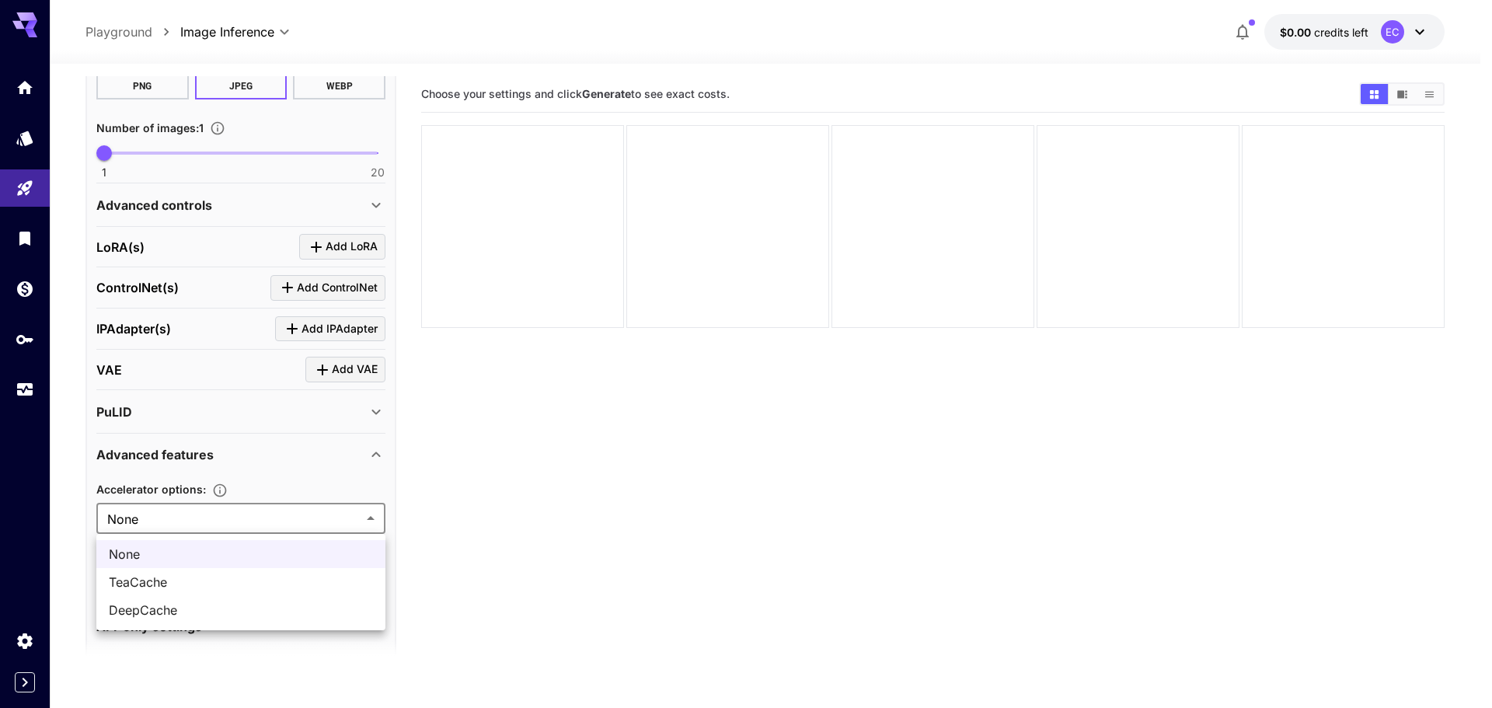
click at [216, 489] on div at bounding box center [746, 354] width 1492 height 708
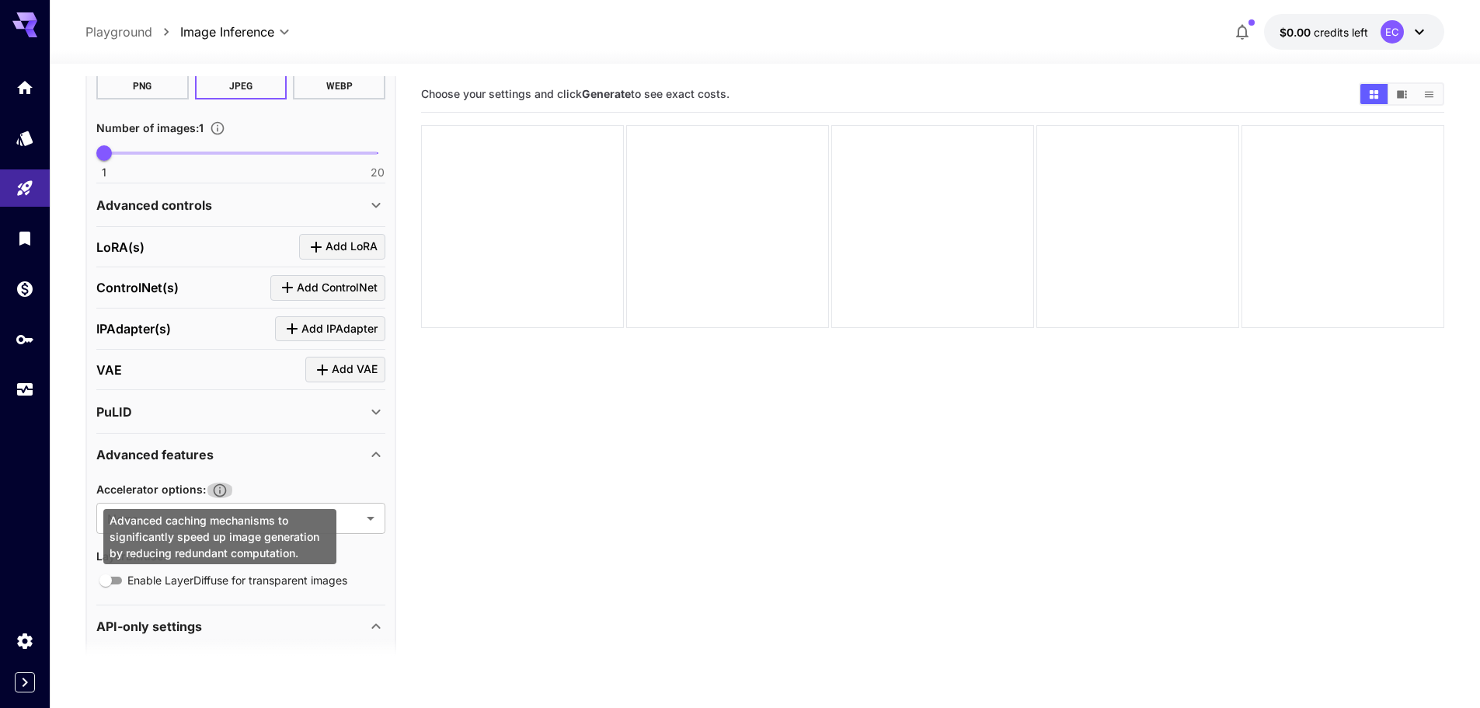
click at [225, 490] on icon "Advanced caching mechanisms to significantly speed up image generation by reduc…" at bounding box center [220, 491] width 16 height 16
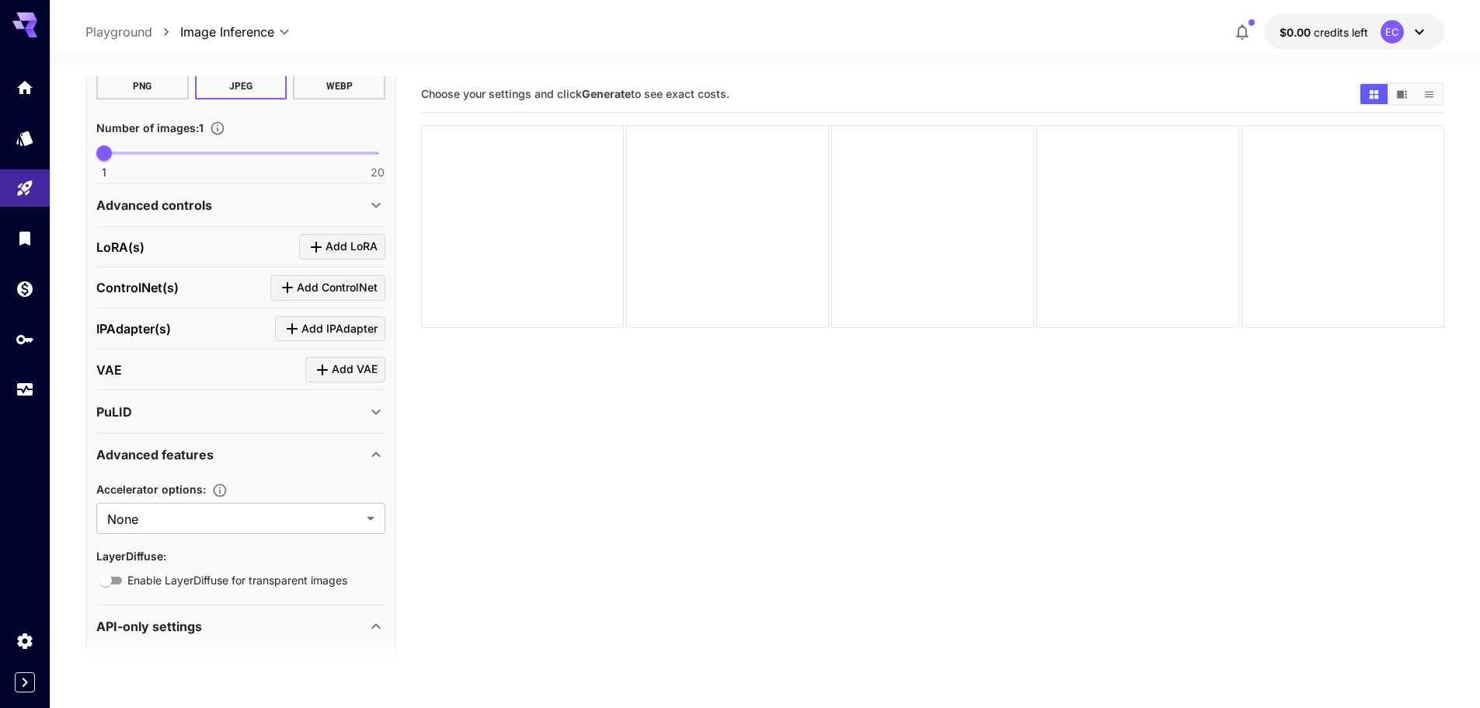
click at [249, 462] on div "Advanced features" at bounding box center [231, 454] width 270 height 19
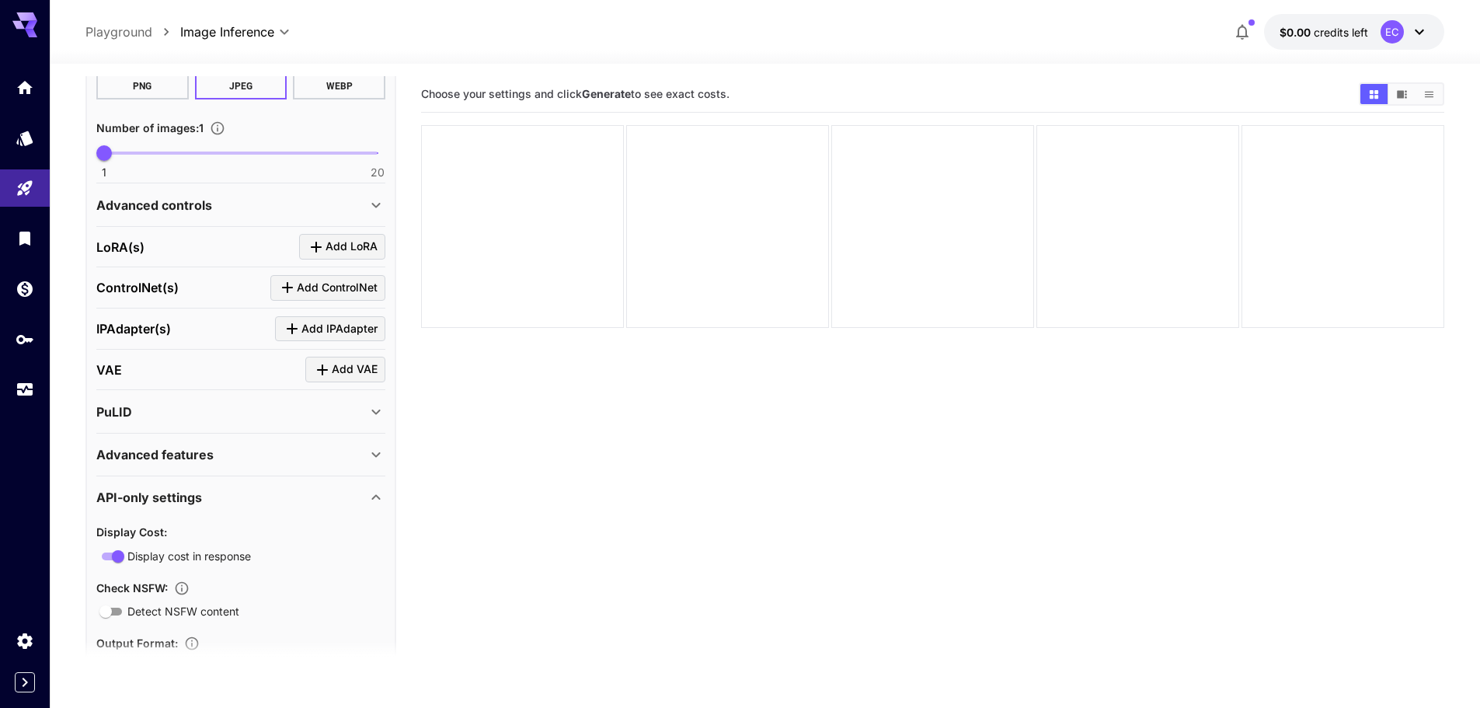
drag, startPoint x: 240, startPoint y: 450, endPoint x: 106, endPoint y: 458, distance: 134.7
click at [106, 458] on div "Advanced features" at bounding box center [231, 454] width 270 height 19
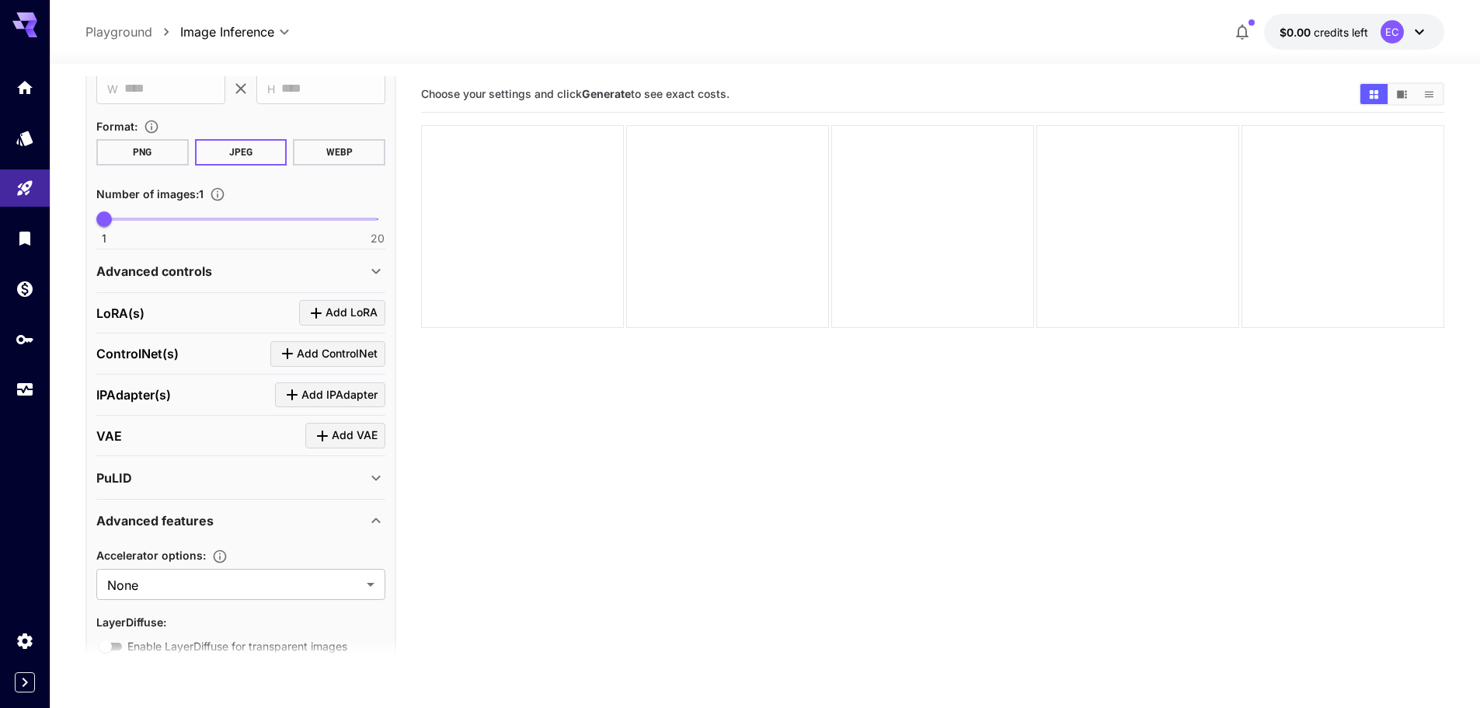
scroll to position [351, 0]
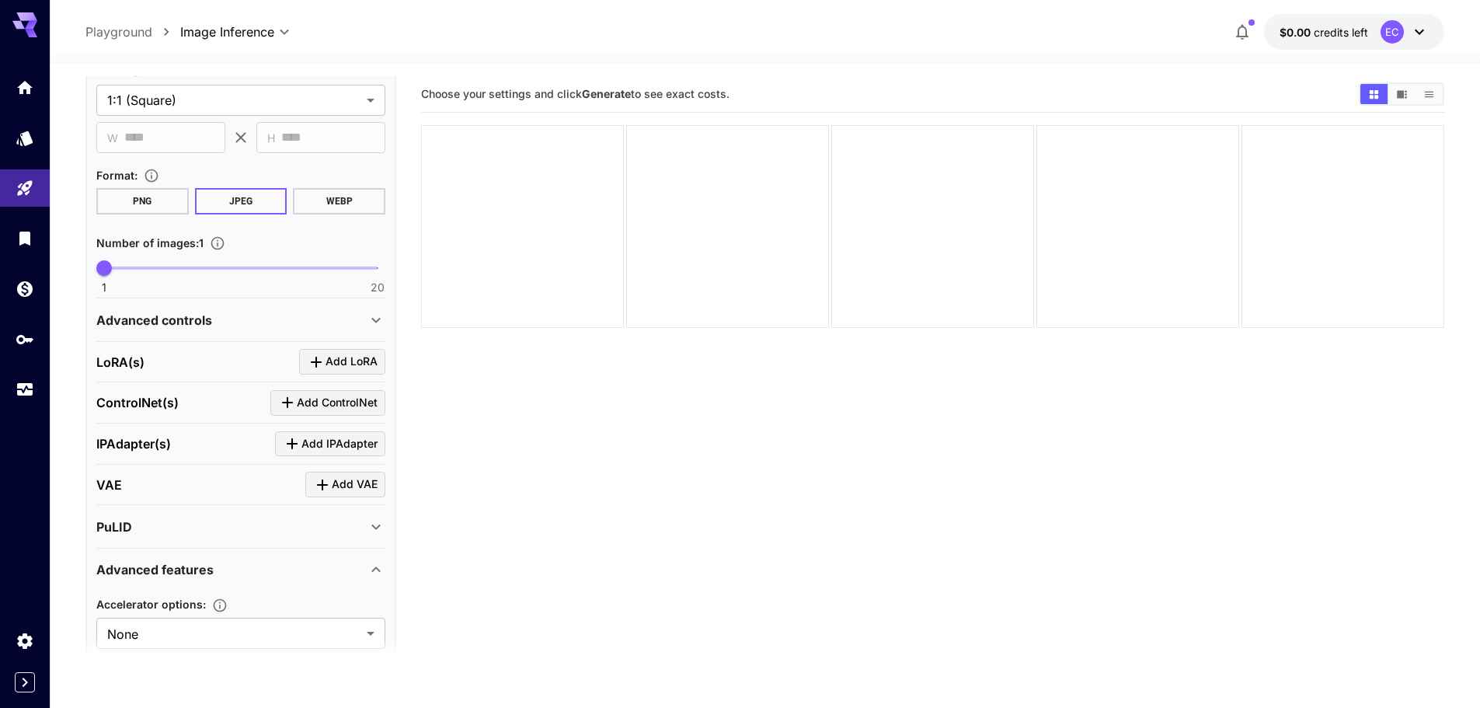
click at [215, 562] on div "Advanced features" at bounding box center [231, 569] width 270 height 19
drag, startPoint x: 312, startPoint y: 669, endPoint x: 107, endPoint y: 639, distance: 206.6
click at [218, 607] on icon "Advanced caching mechanisms to significantly speed up image generation by reduc…" at bounding box center [220, 606] width 16 height 16
click at [222, 610] on icon "Advanced caching mechanisms to significantly speed up image generation by reduc…" at bounding box center [220, 604] width 13 height 13
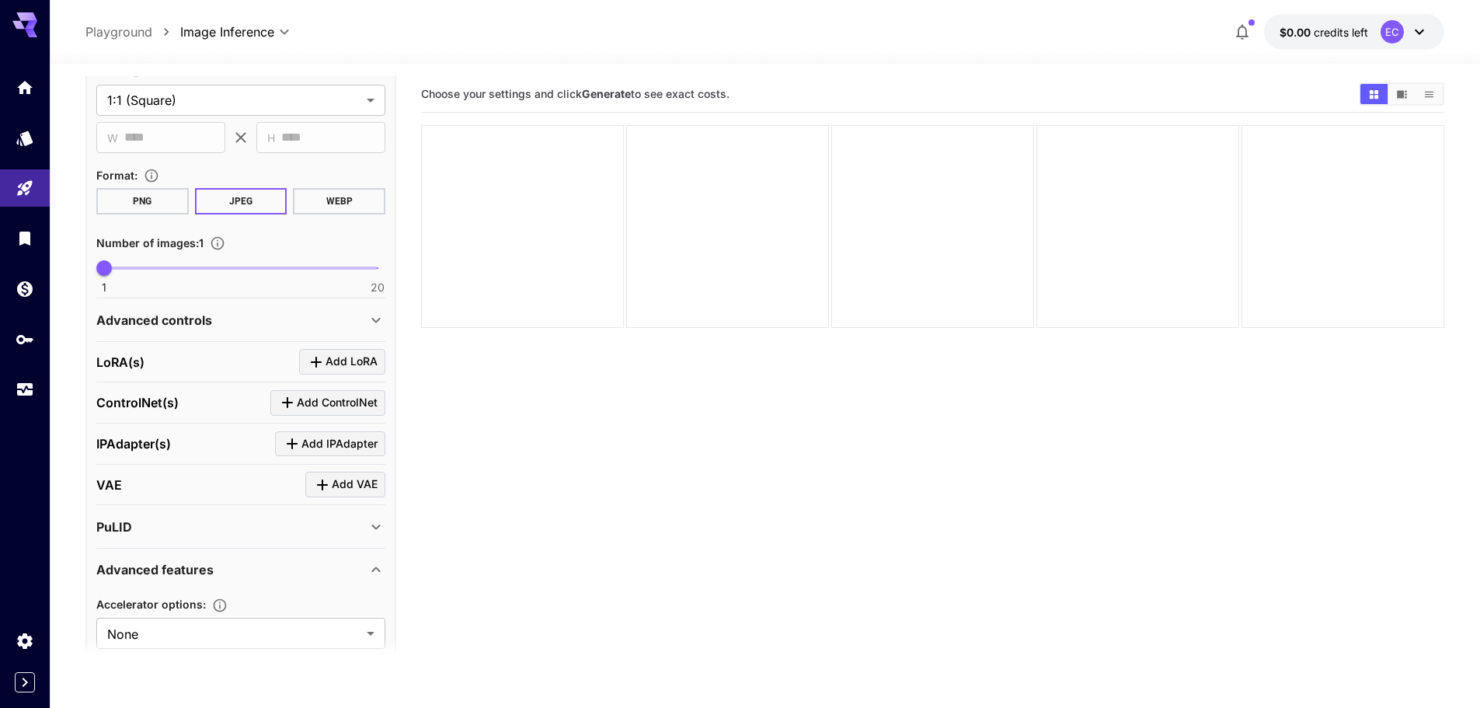
drag, startPoint x: 303, startPoint y: 667, endPoint x: 193, endPoint y: 648, distance: 111.1
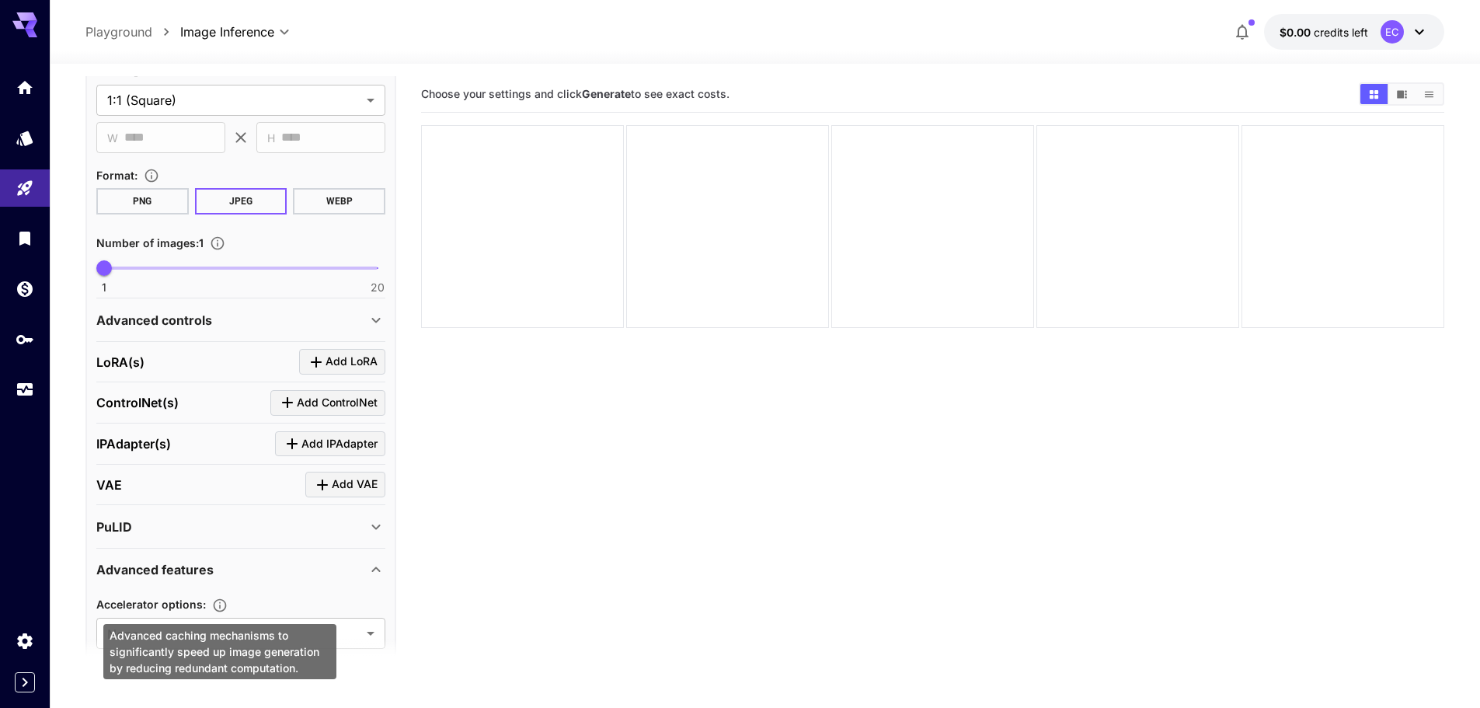
click at [214, 606] on icon "Advanced caching mechanisms to significantly speed up image generation by reduc…" at bounding box center [220, 604] width 13 height 13
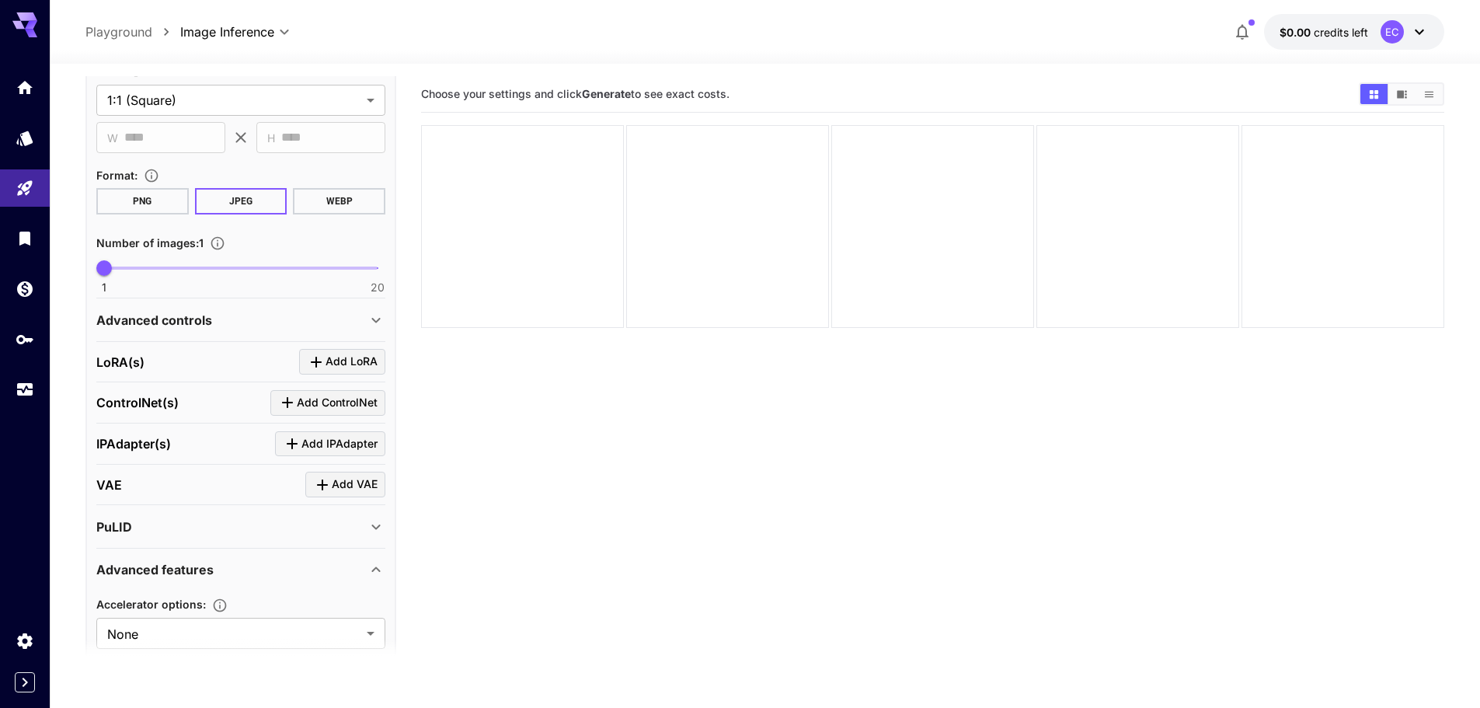
drag, startPoint x: 110, startPoint y: 636, endPoint x: 179, endPoint y: 645, distance: 70.5
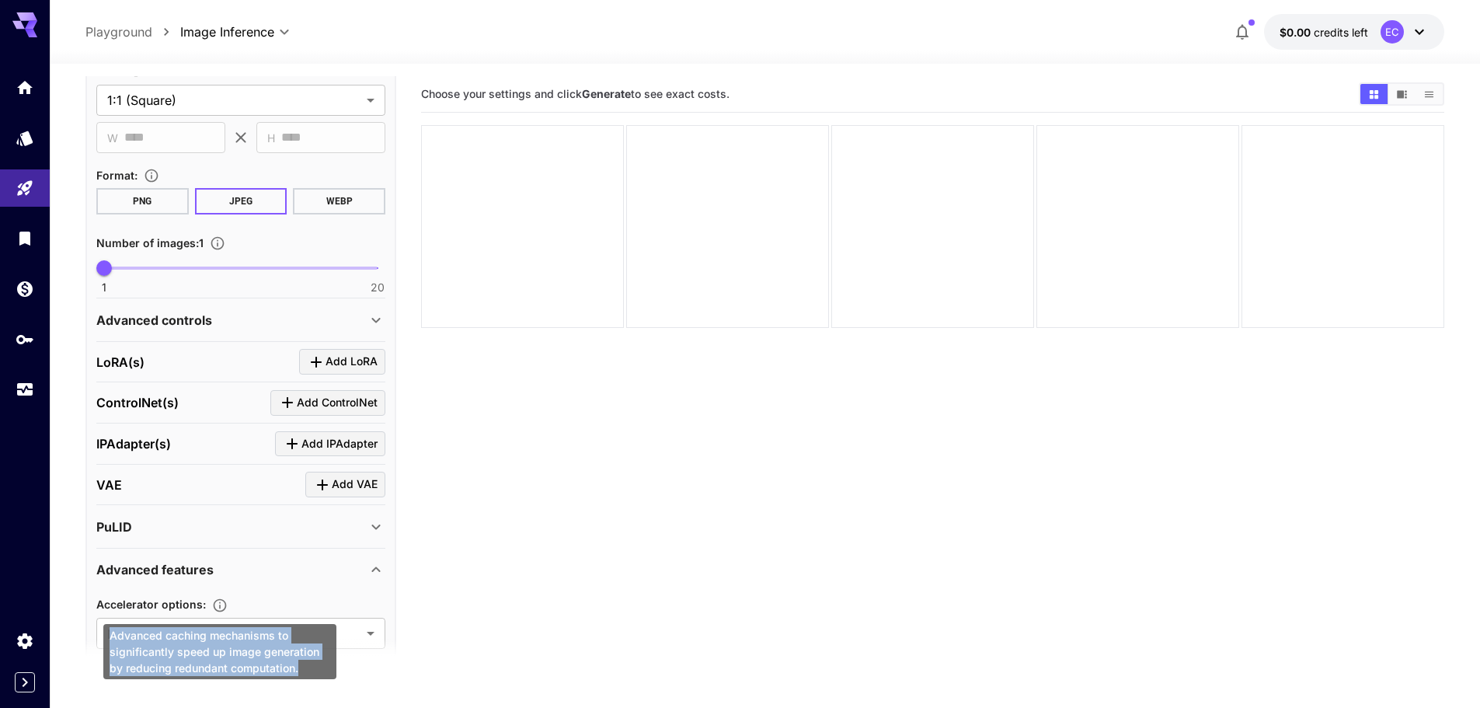
drag, startPoint x: 113, startPoint y: 636, endPoint x: 299, endPoint y: 662, distance: 188.4
click at [299, 662] on div "Advanced caching mechanisms to significantly speed up image generation by reduc…" at bounding box center [219, 651] width 233 height 55
copy div "Advanced caching mechanisms to significantly speed up image generation by reduc…"
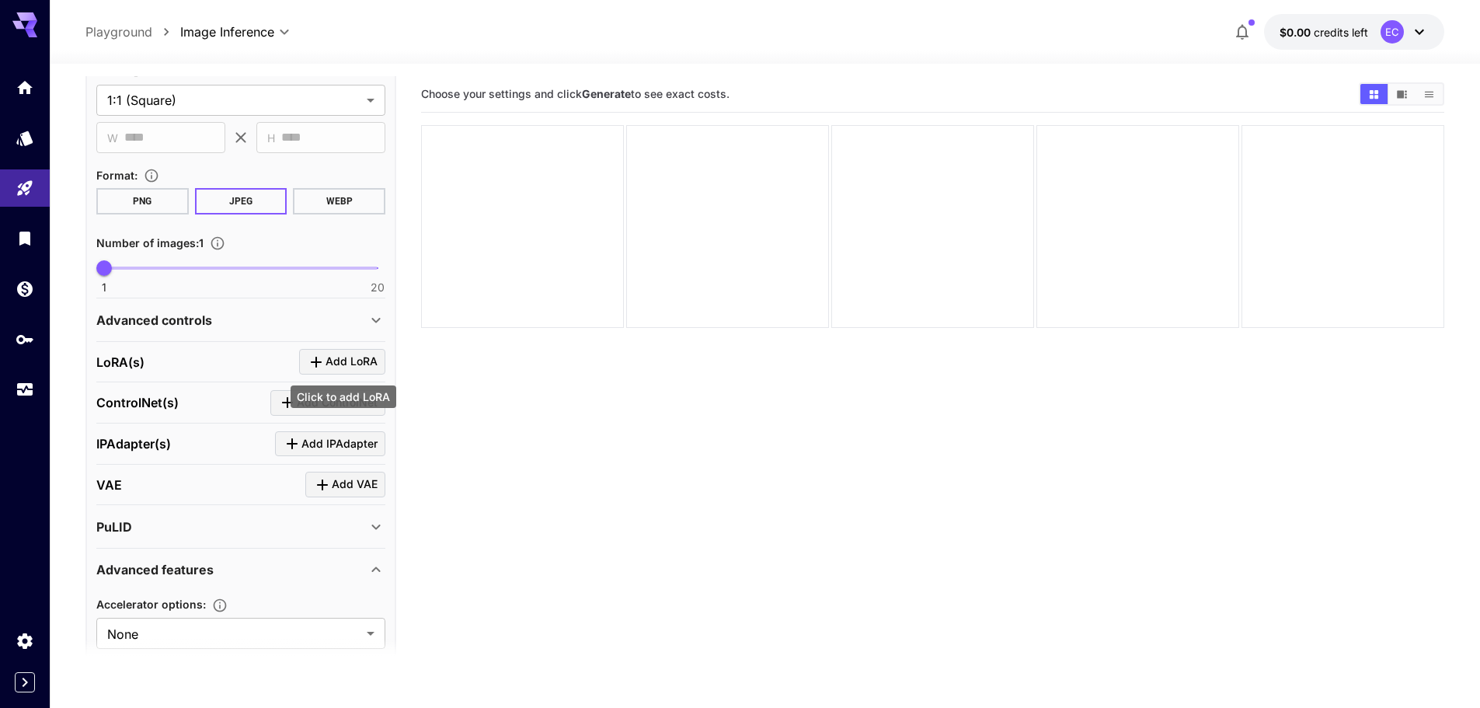
click at [341, 361] on span "Add LoRA" at bounding box center [352, 361] width 52 height 19
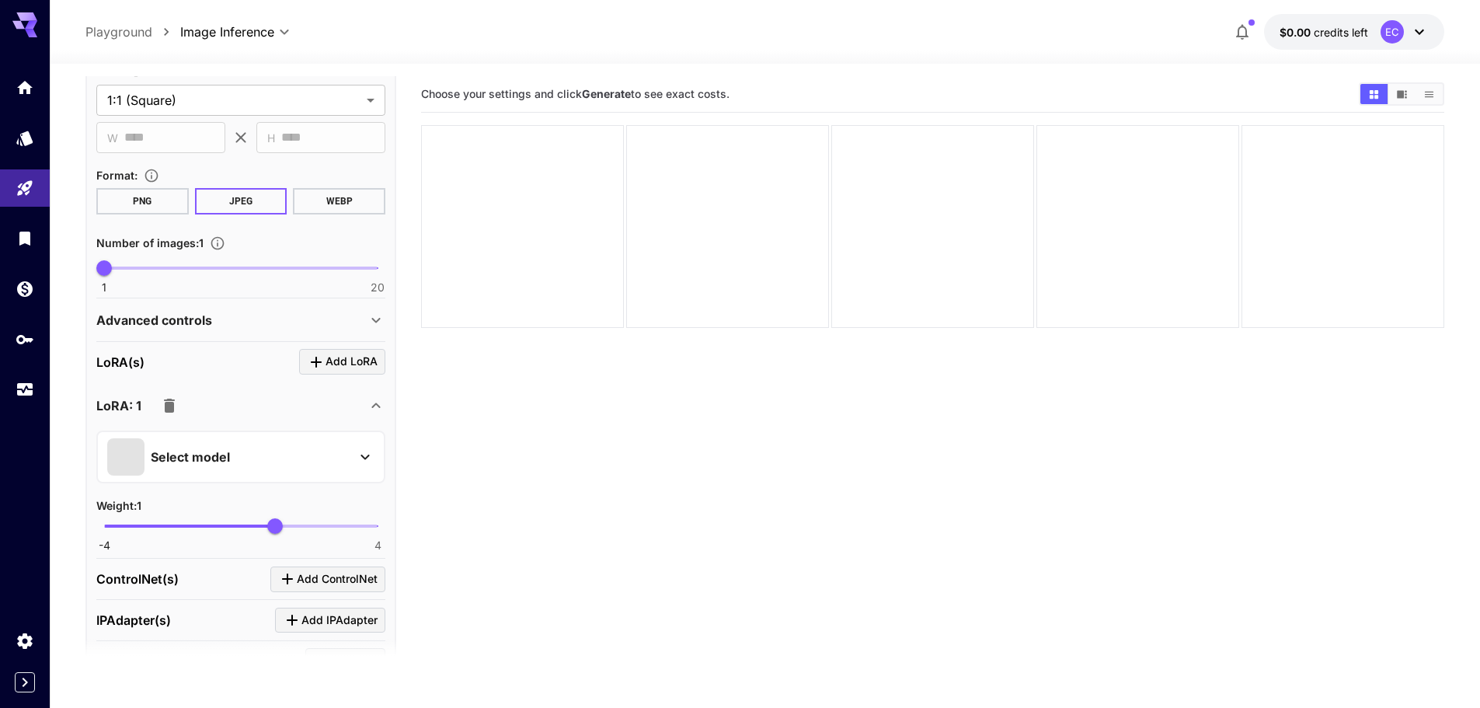
click at [232, 450] on div "Select model" at bounding box center [228, 456] width 242 height 37
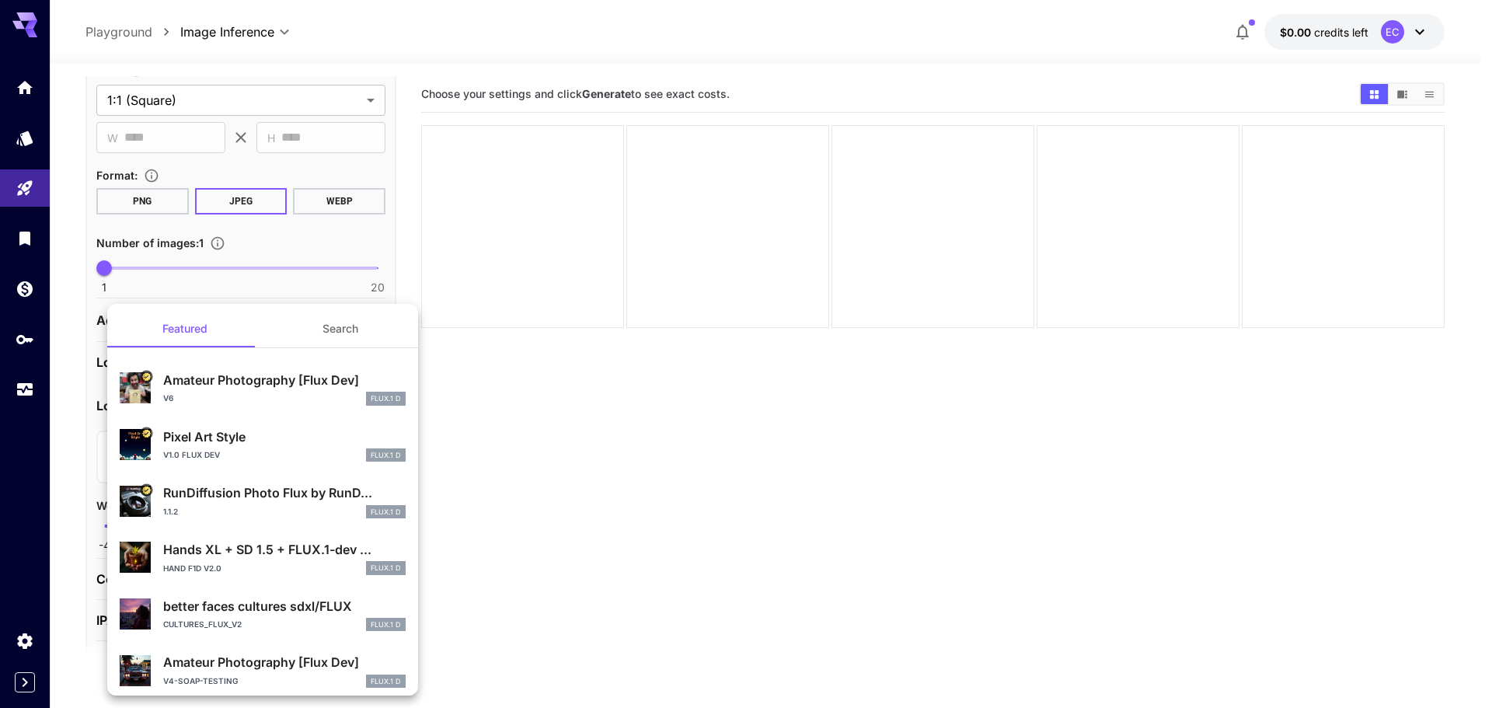
click at [220, 283] on div at bounding box center [746, 354] width 1492 height 708
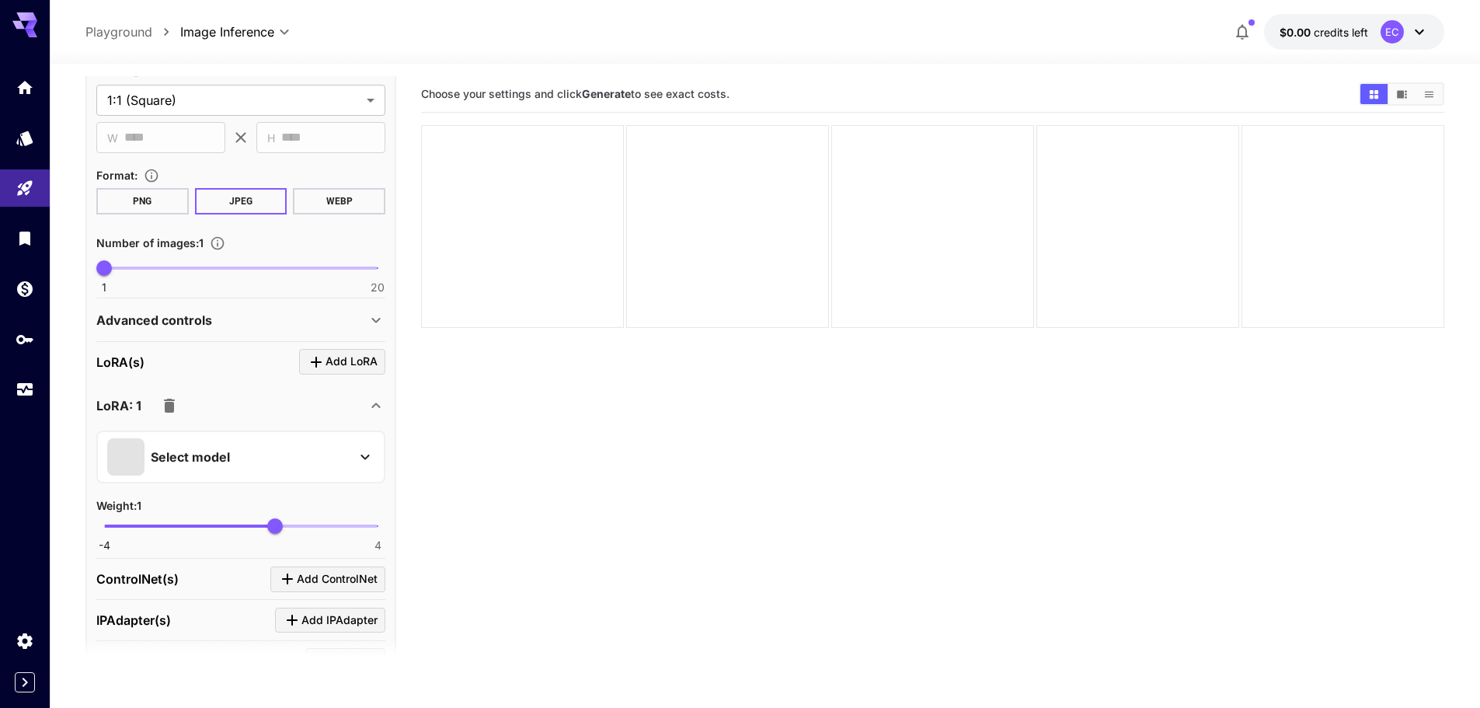
click at [177, 404] on icon "button" at bounding box center [169, 405] width 19 height 19
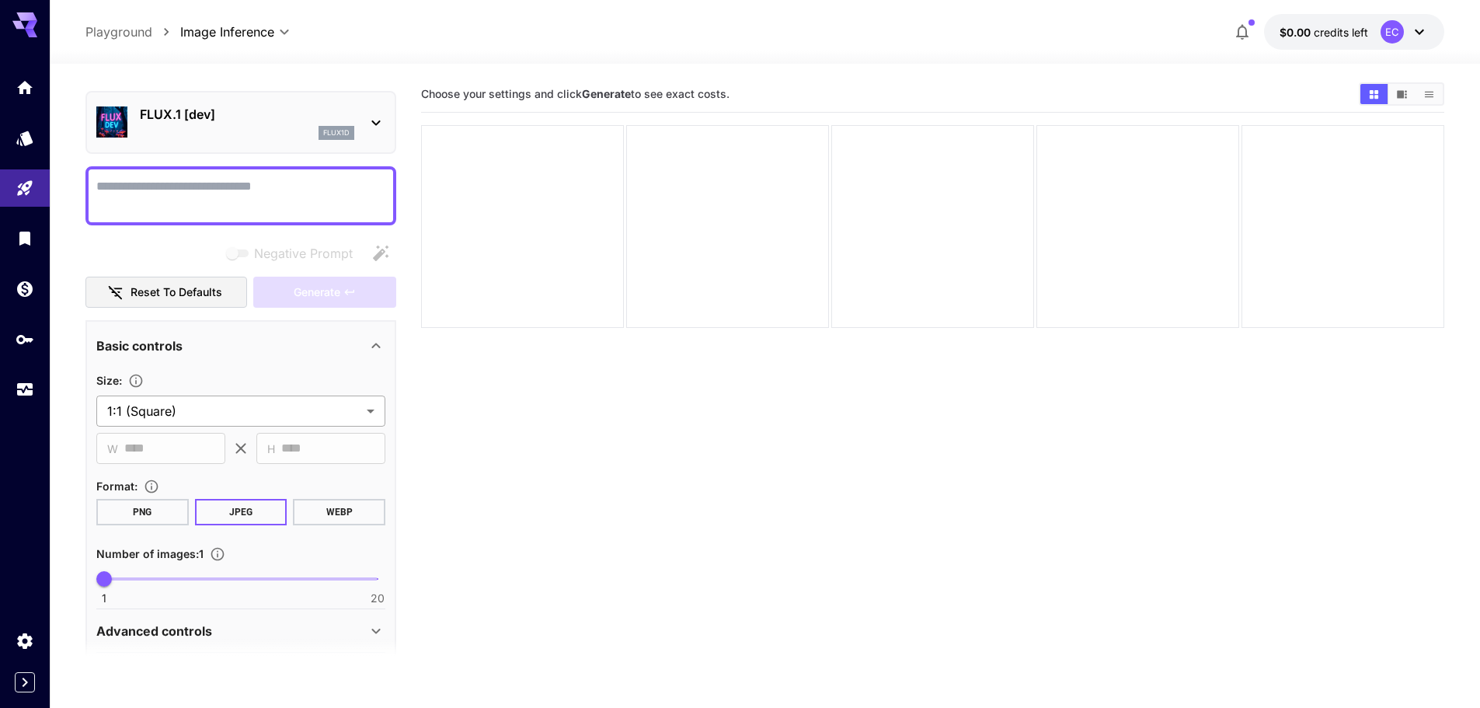
scroll to position [0, 0]
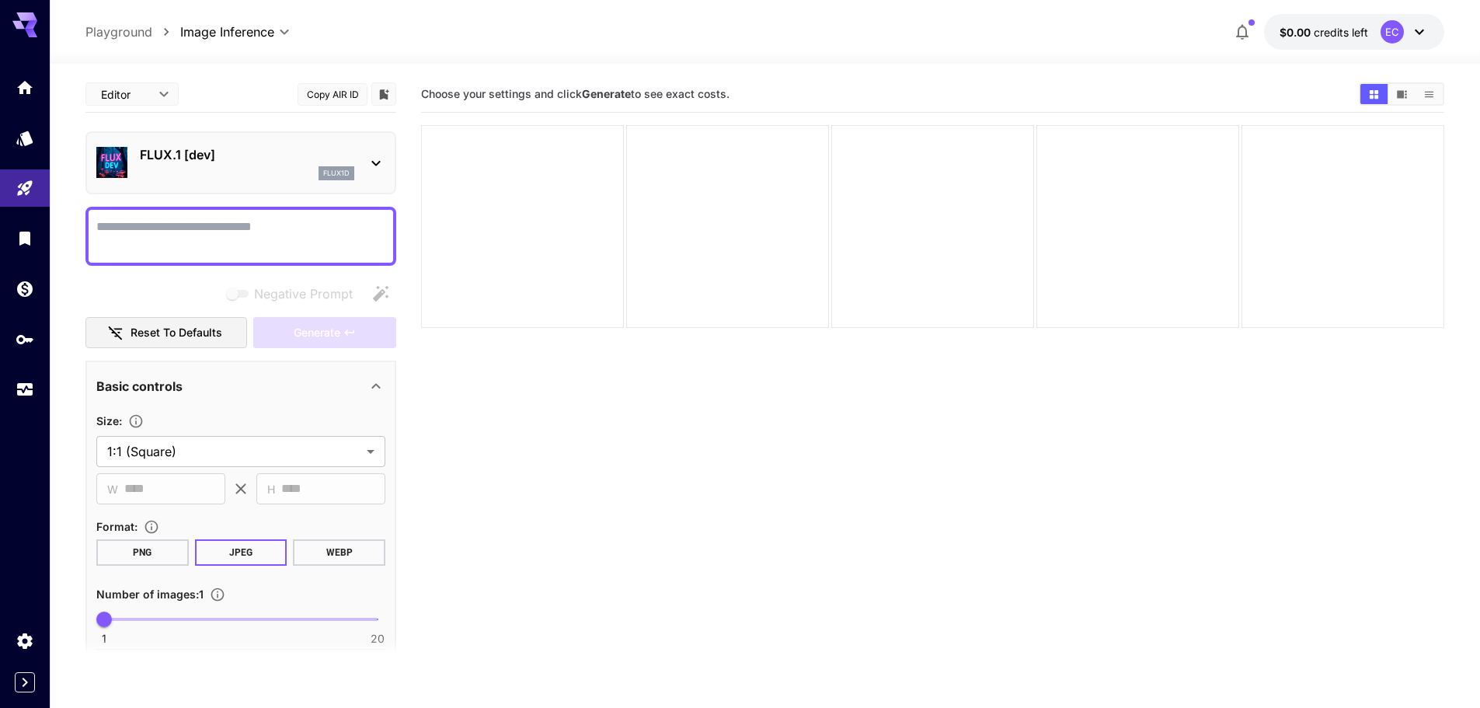
click at [154, 92] on body "**********" at bounding box center [740, 473] width 1480 height 947
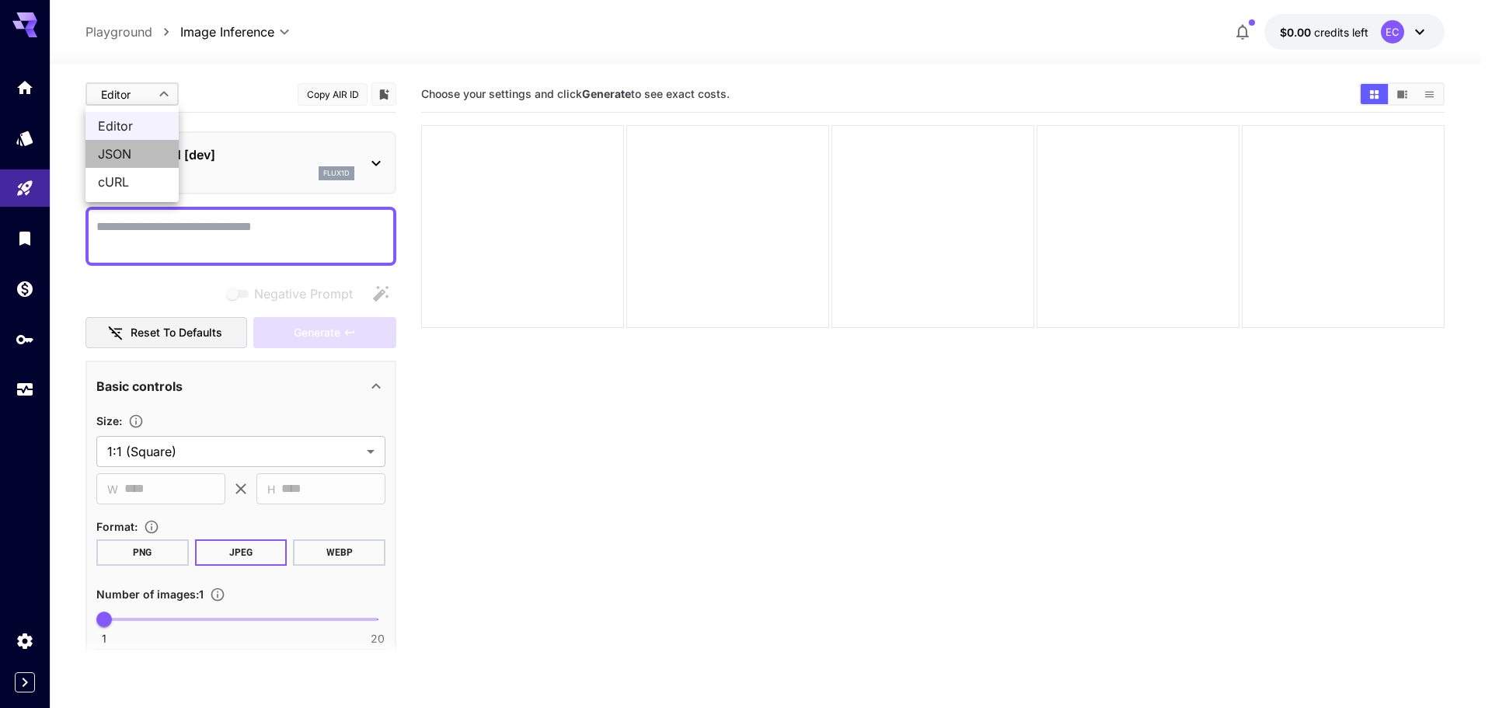
click at [155, 158] on span "JSON" at bounding box center [132, 154] width 68 height 19
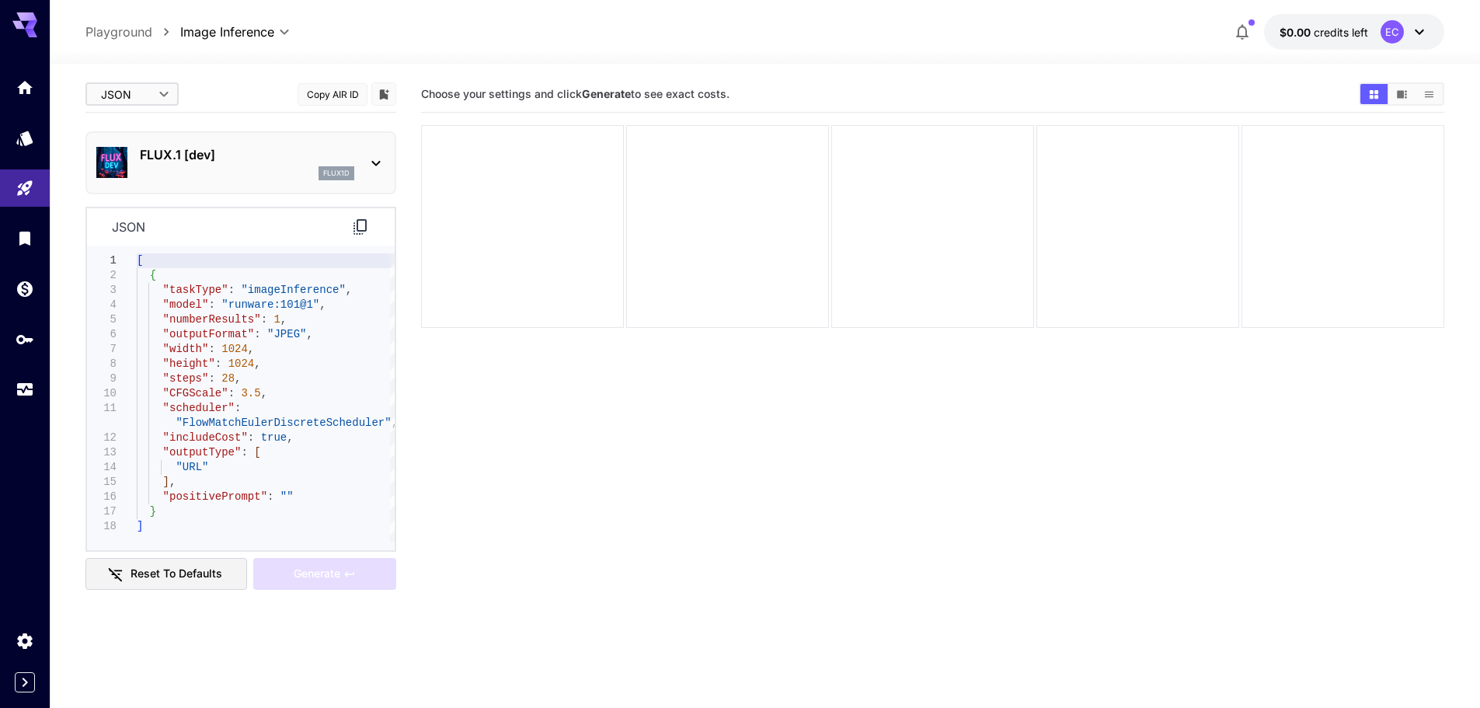
click at [142, 92] on body "**********" at bounding box center [740, 473] width 1480 height 947
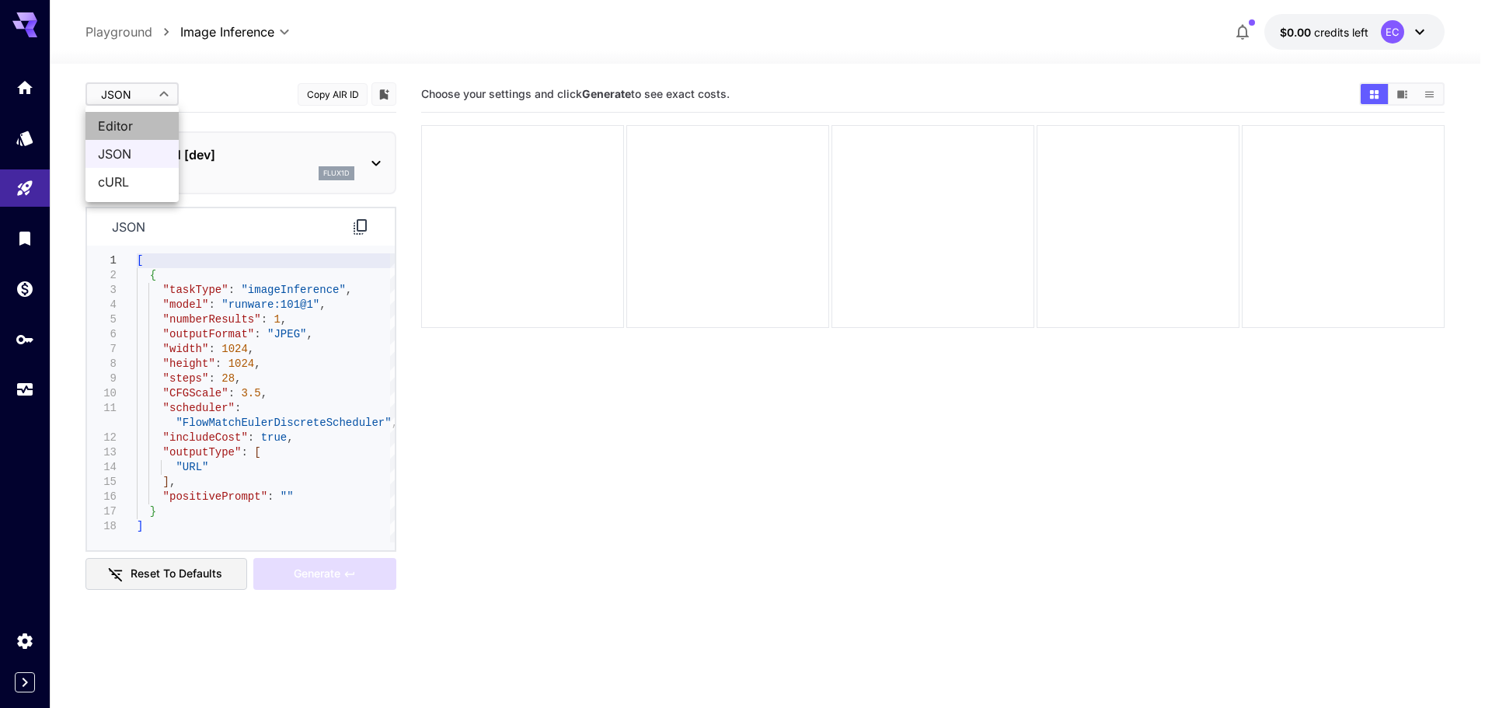
click at [151, 115] on li "Editor" at bounding box center [131, 126] width 93 height 28
type input "****"
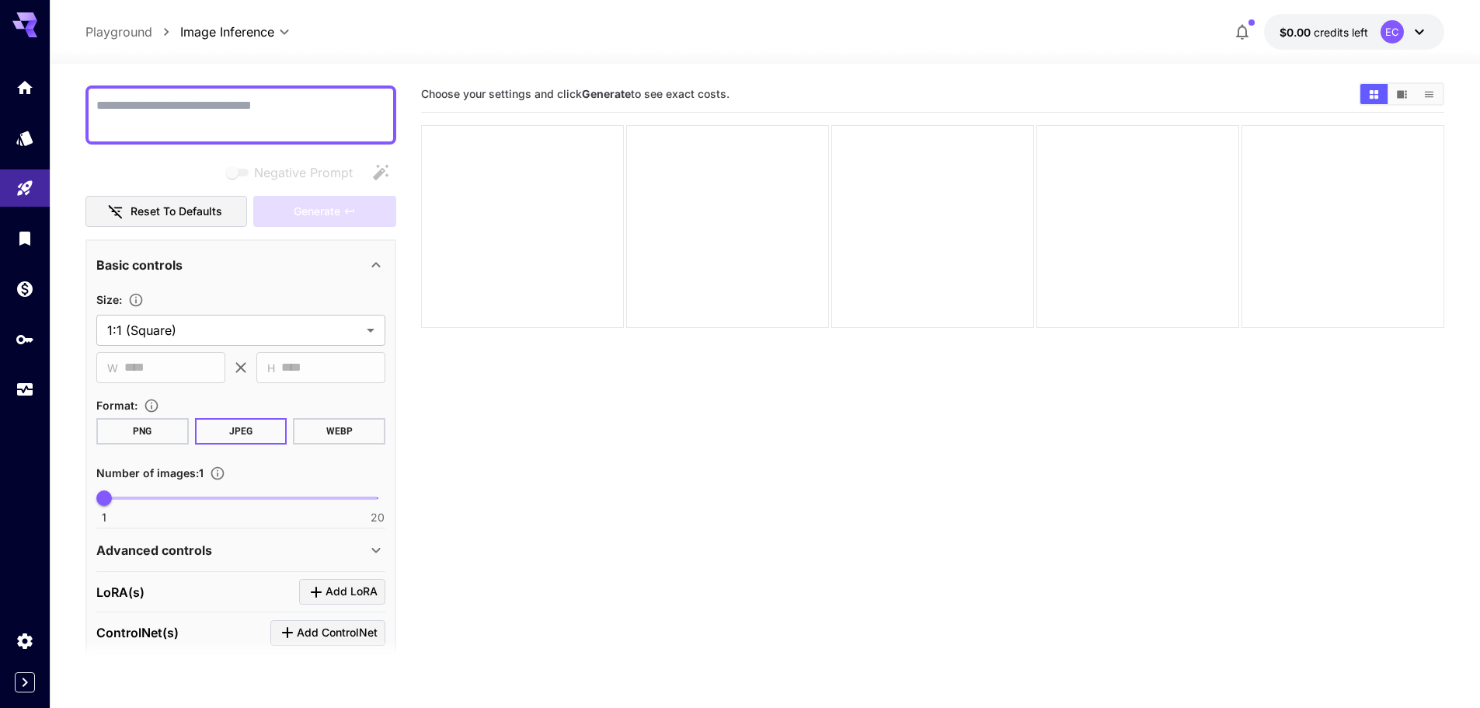
scroll to position [155, 0]
